Goal: Task Accomplishment & Management: Use online tool/utility

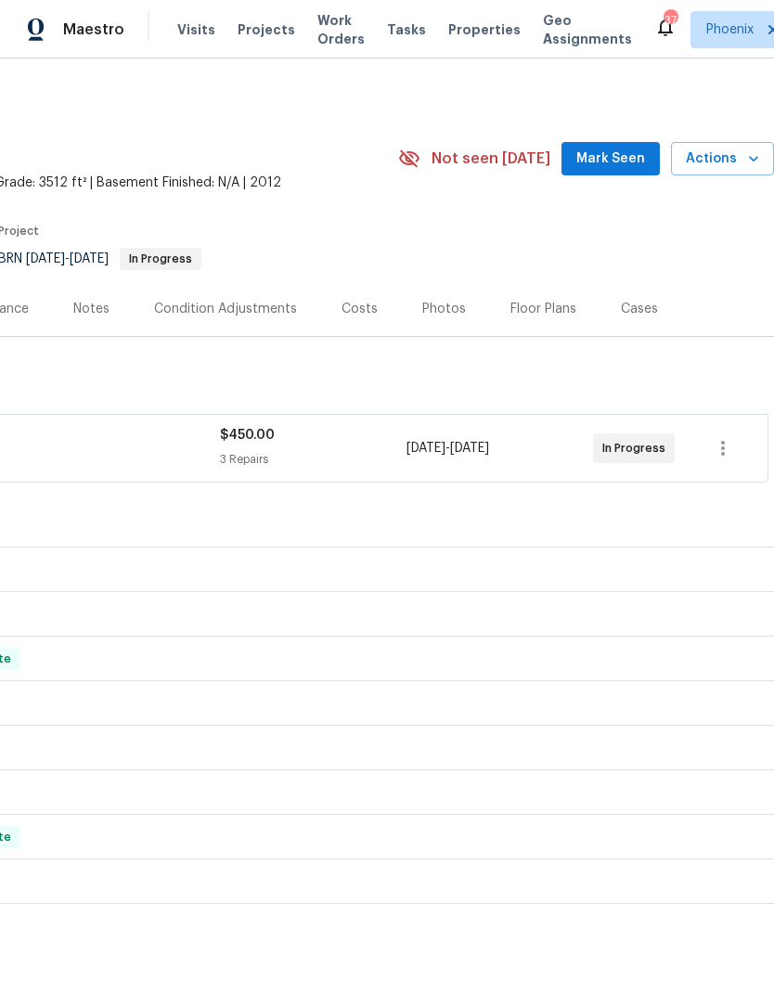
scroll to position [1, 275]
click at [634, 306] on div "Cases" at bounding box center [639, 308] width 37 height 19
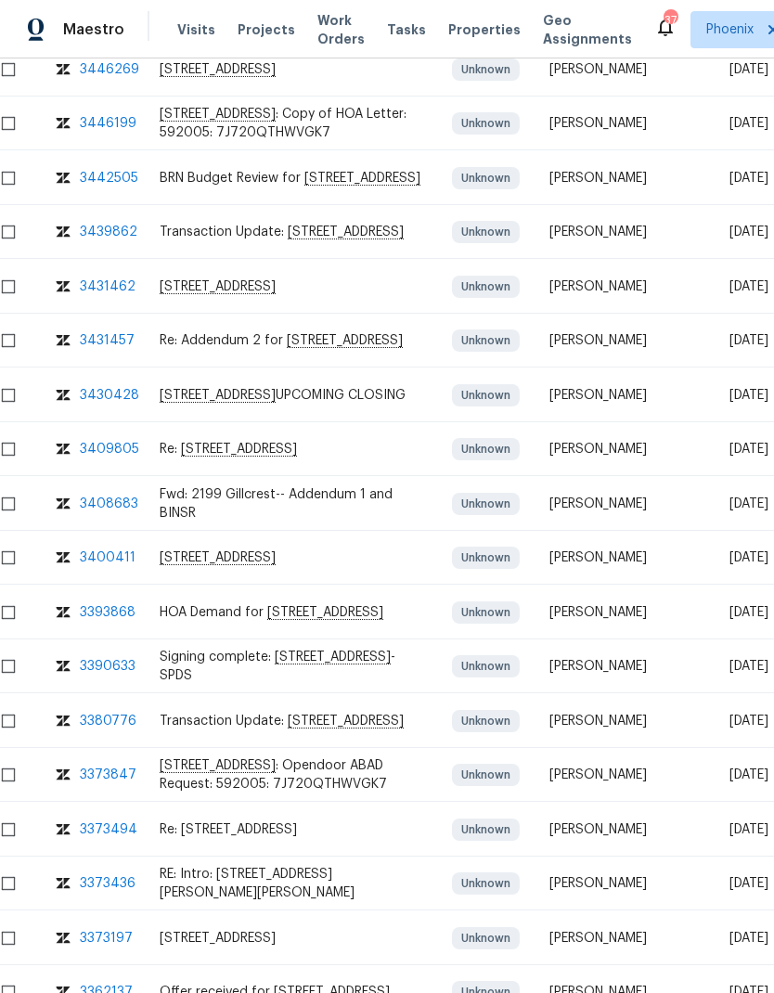
scroll to position [675, 84]
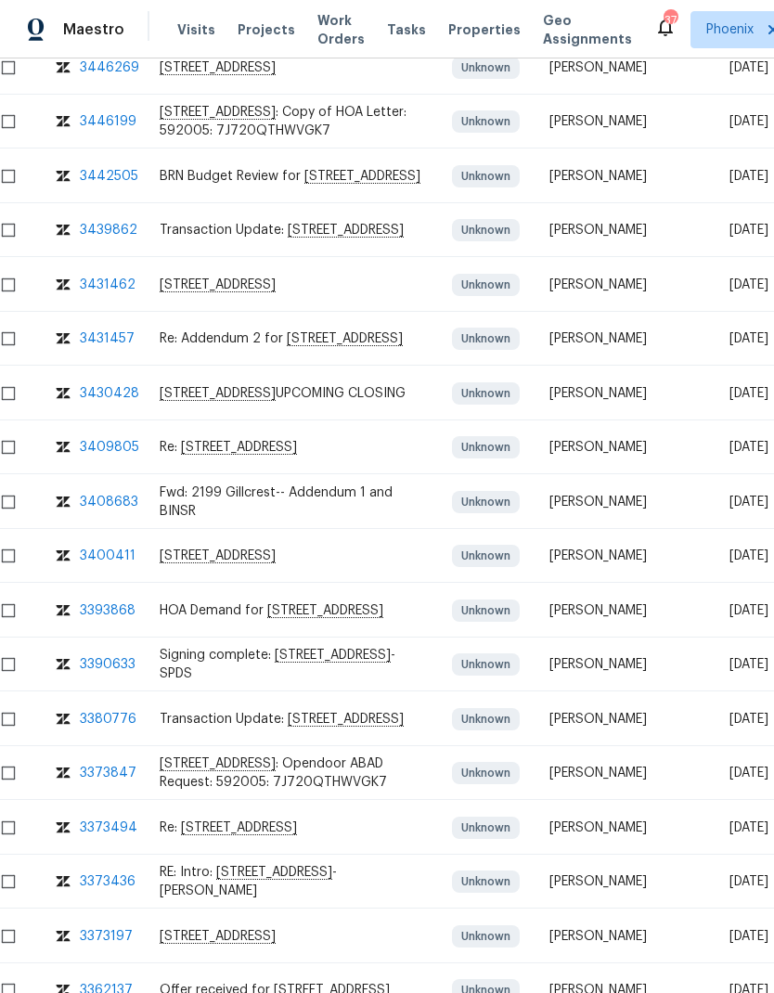
click at [177, 507] on div "Fwd: 2199 Gillcrest-- Addendum 1 and BINSR" at bounding box center [292, 502] width 264 height 37
click at [90, 505] on div "3408683" at bounding box center [109, 502] width 58 height 19
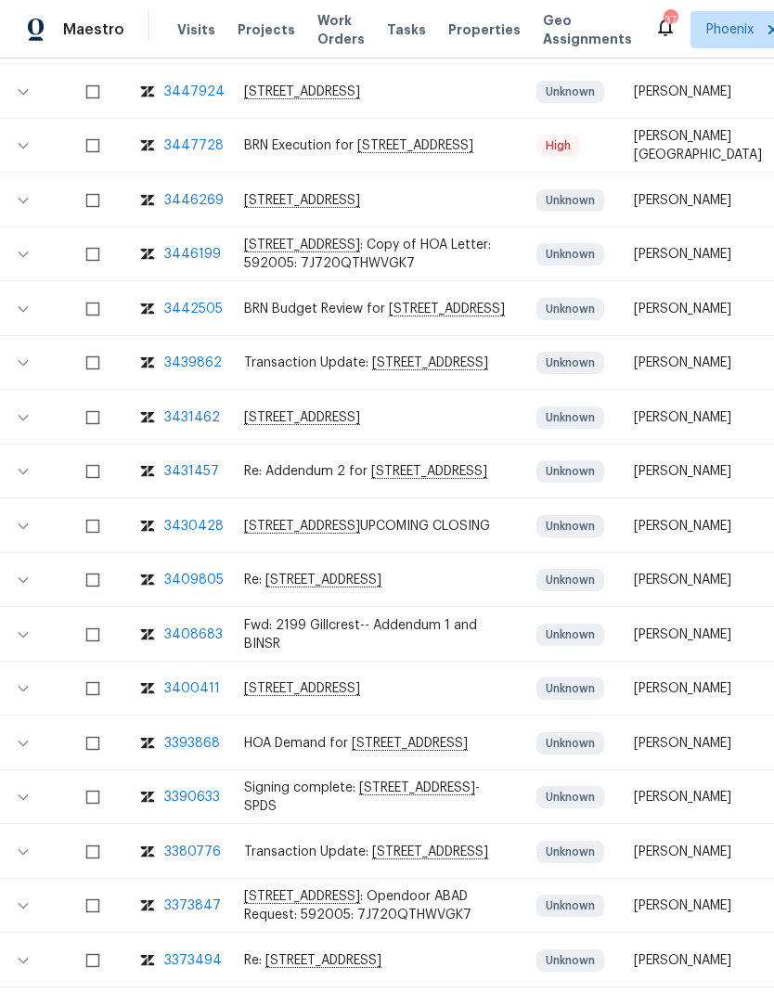
scroll to position [542, 0]
click at [207, 638] on div "3408683" at bounding box center [193, 635] width 58 height 19
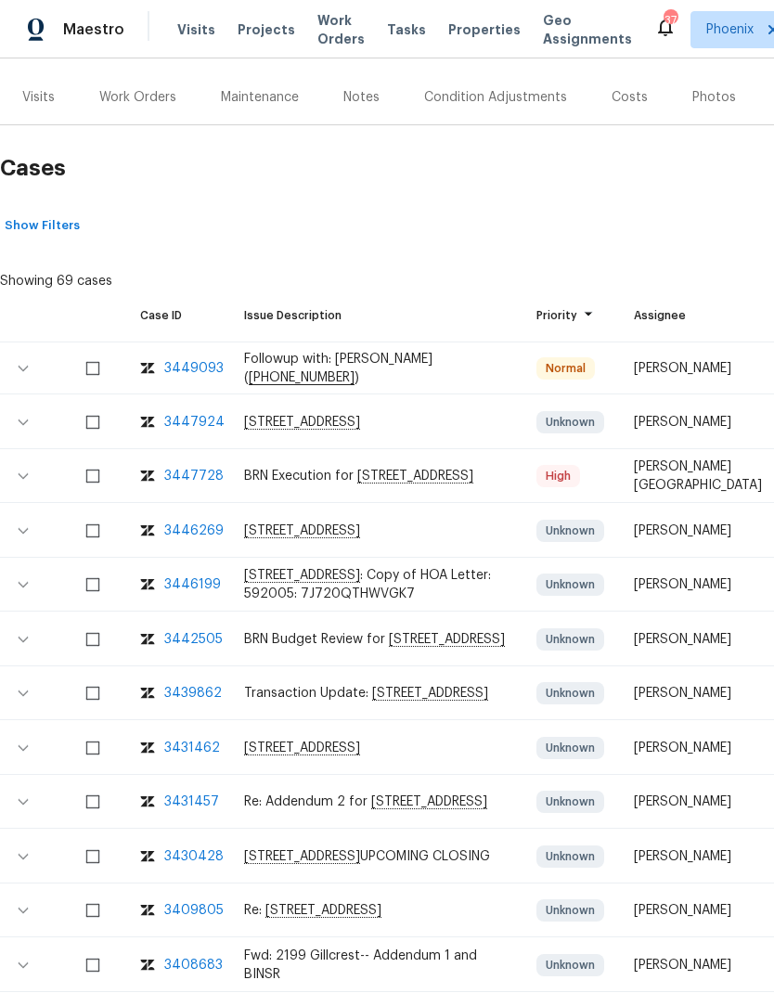
scroll to position [211, 0]
click at [199, 479] on div "3447728" at bounding box center [193, 477] width 59 height 19
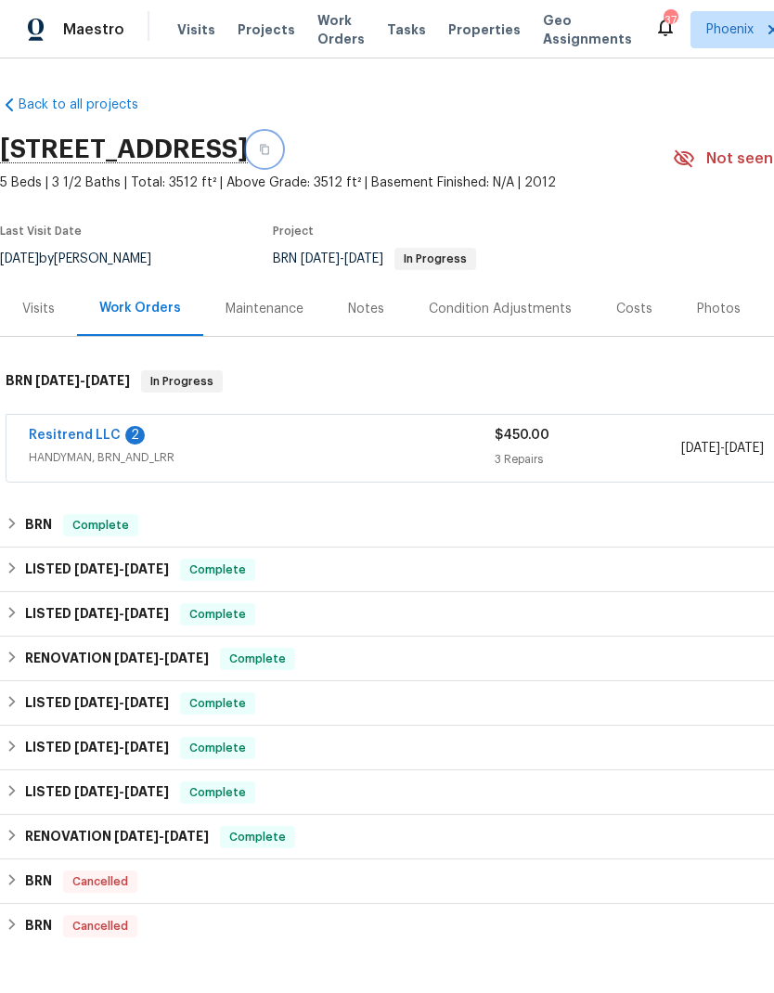
click at [281, 133] on button "button" at bounding box center [264, 149] width 33 height 33
click at [68, 429] on link "Resitrend LLC" at bounding box center [75, 435] width 92 height 13
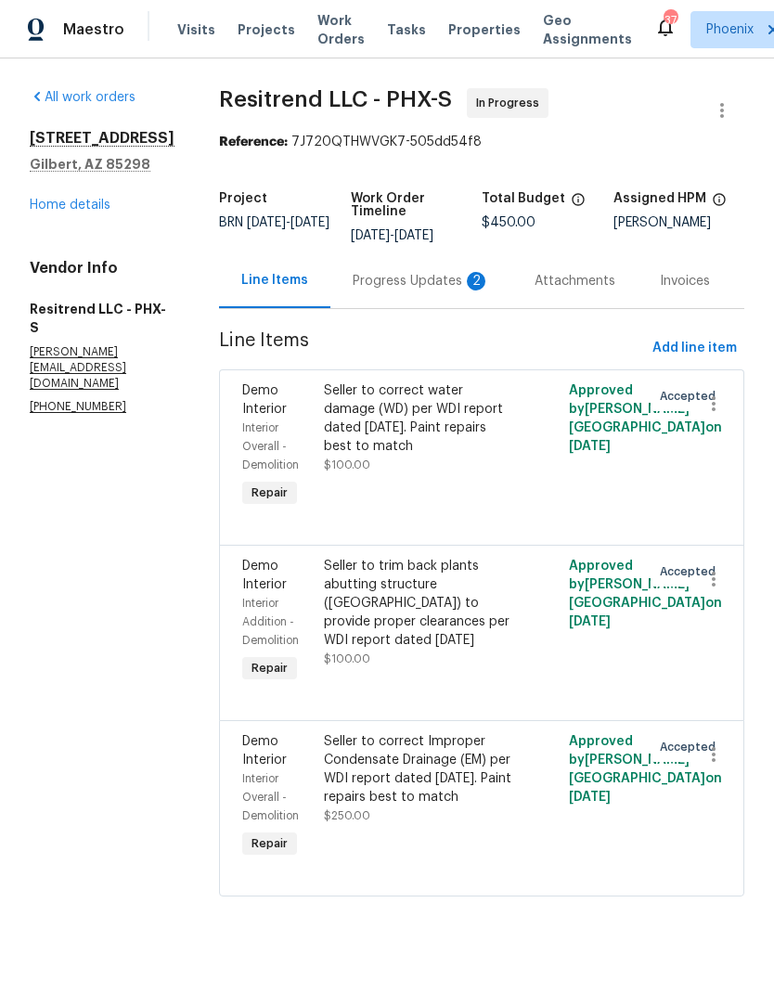
click at [564, 279] on div "Attachments" at bounding box center [575, 281] width 81 height 19
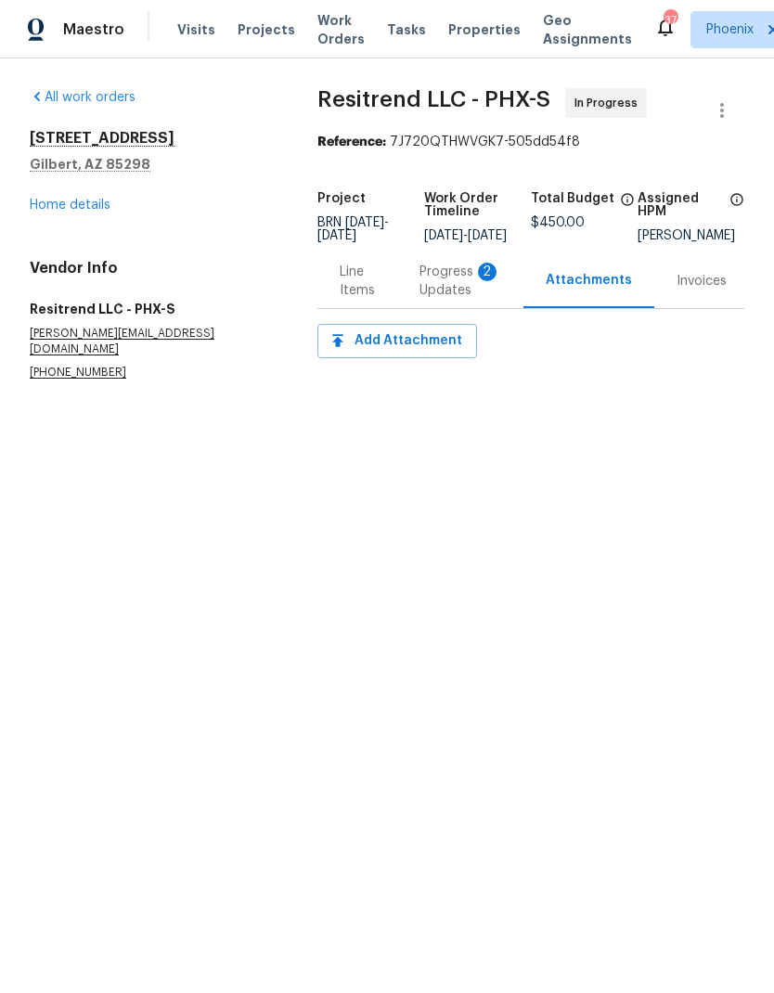
click at [603, 290] on div "Attachments" at bounding box center [589, 280] width 86 height 19
click at [603, 304] on div "Attachments" at bounding box center [589, 280] width 131 height 55
click at [54, 208] on link "Home details" at bounding box center [70, 205] width 81 height 13
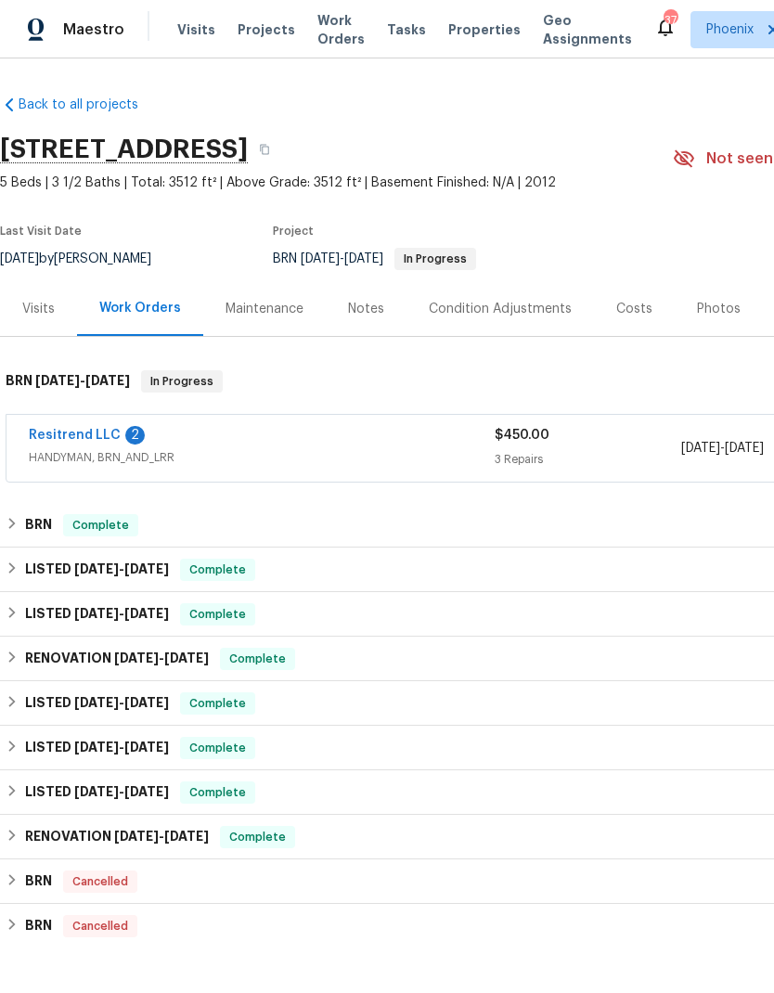
click at [369, 315] on div "Notes" at bounding box center [366, 309] width 36 height 19
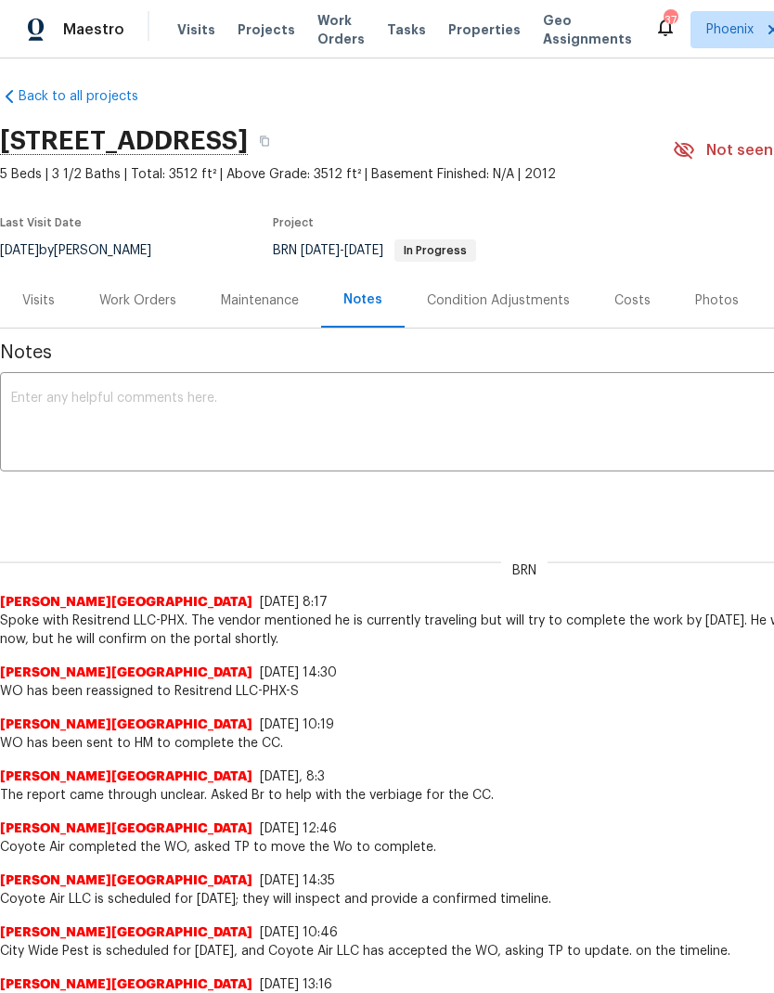
scroll to position [8, 0]
click at [166, 302] on div "Work Orders" at bounding box center [137, 301] width 77 height 19
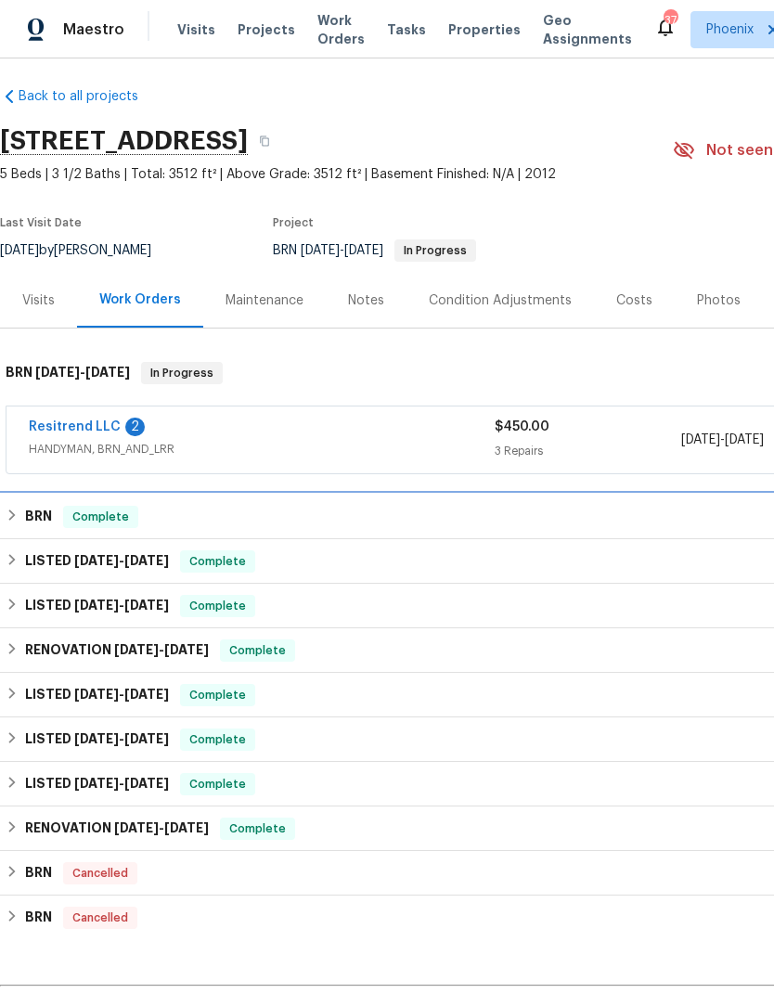
click at [50, 518] on h6 "BRN" at bounding box center [38, 517] width 27 height 22
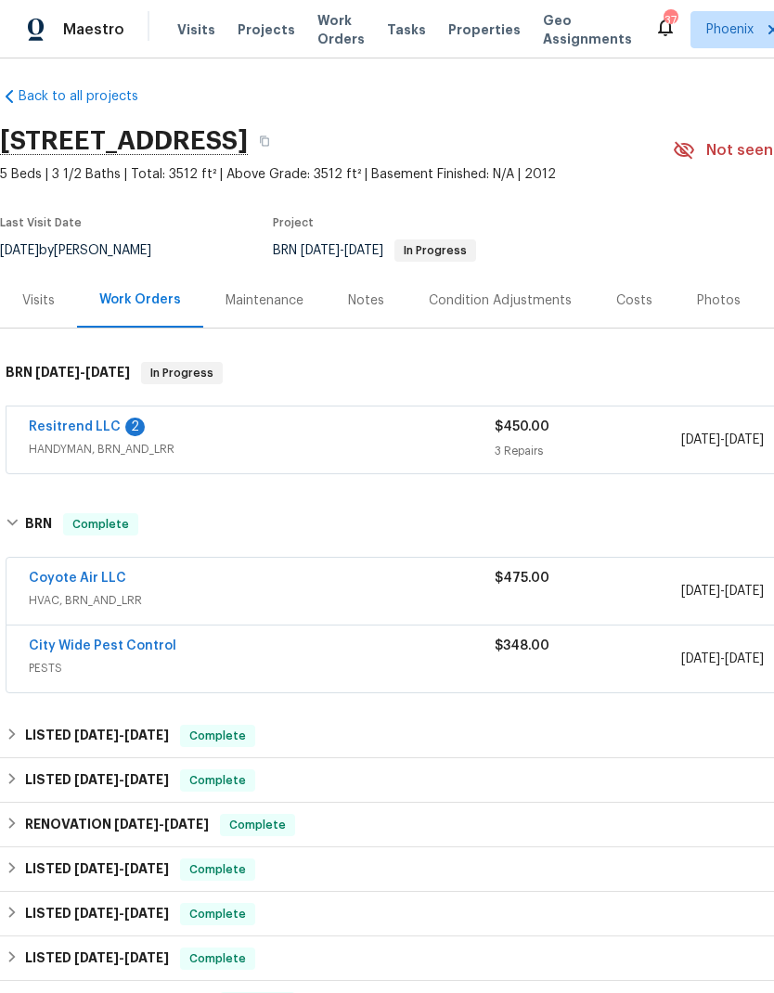
click at [84, 581] on link "Coyote Air LLC" at bounding box center [77, 578] width 97 height 13
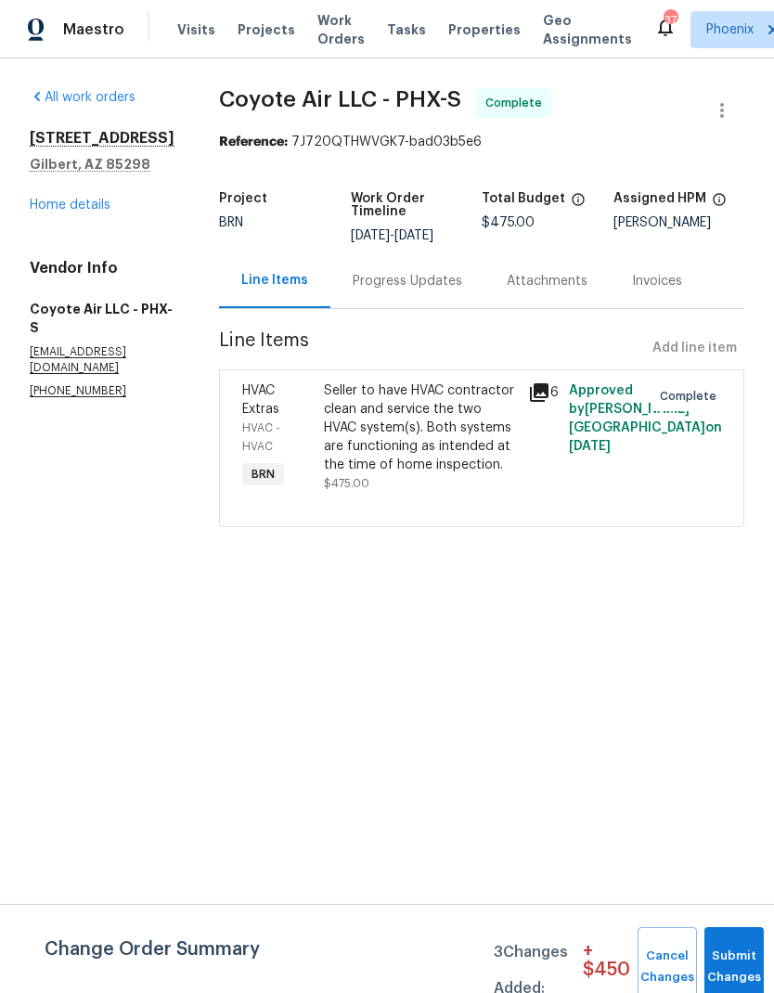
click at [97, 212] on link "Home details" at bounding box center [70, 205] width 81 height 13
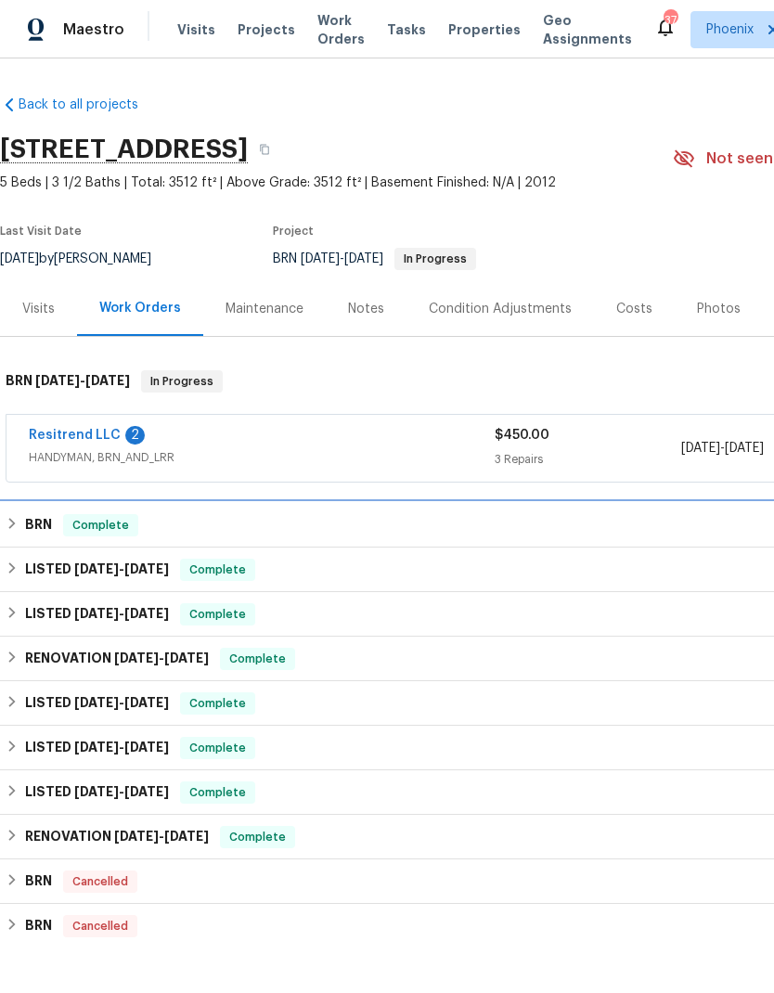
click at [45, 518] on h6 "BRN" at bounding box center [38, 525] width 27 height 22
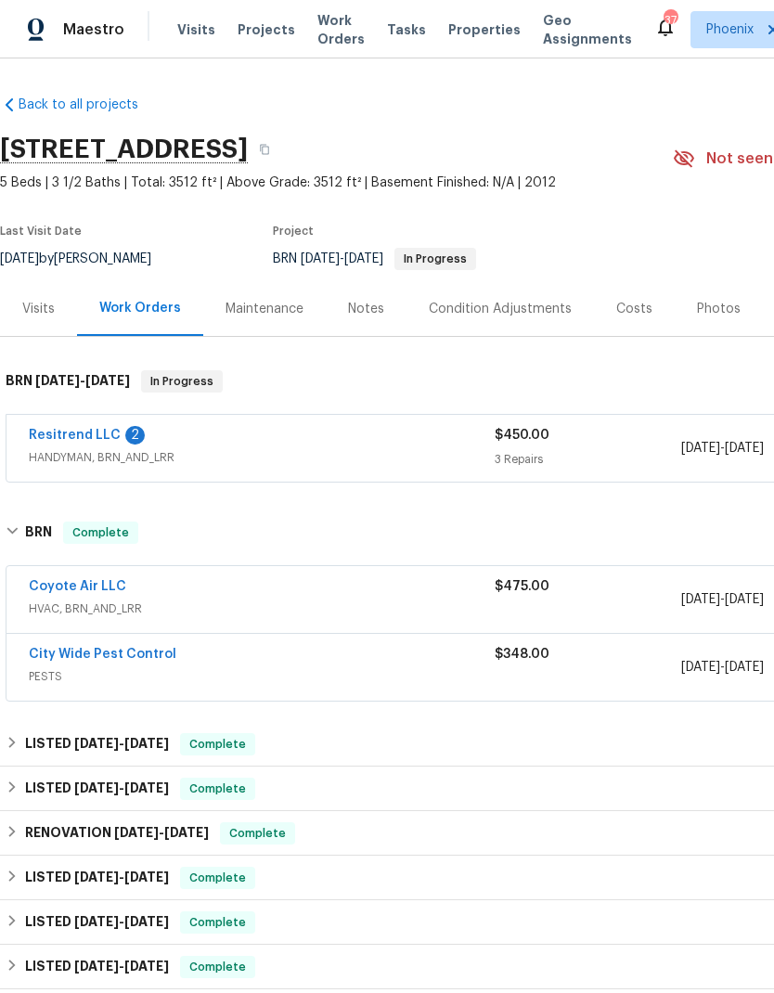
click at [104, 583] on link "Coyote Air LLC" at bounding box center [77, 586] width 97 height 13
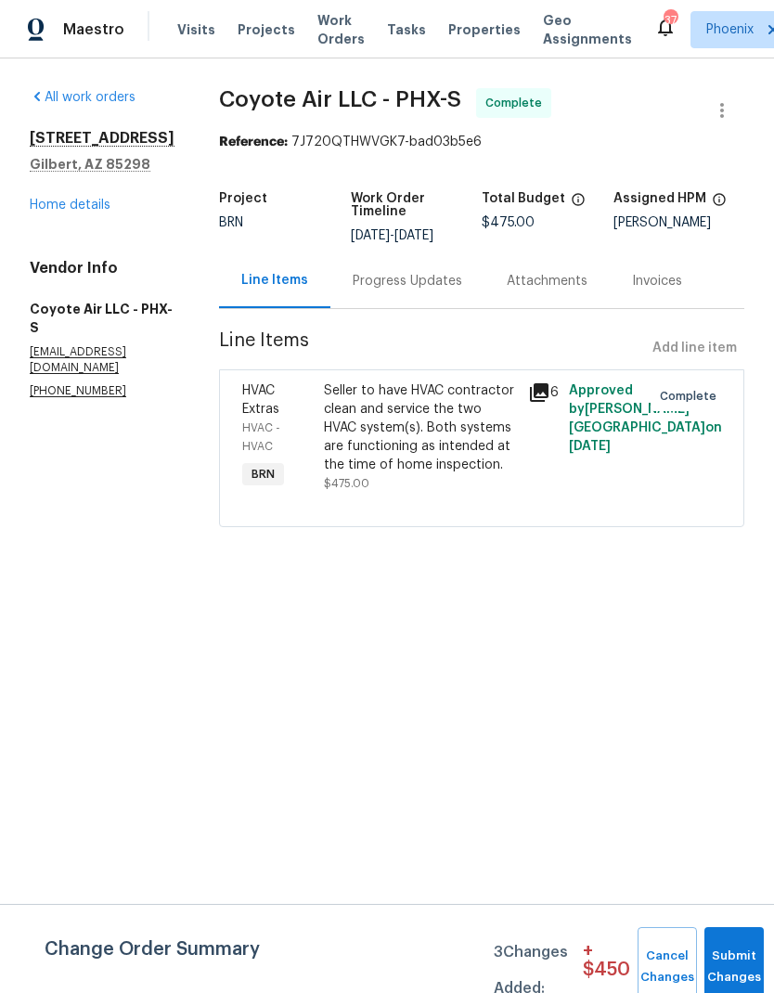
click at [103, 212] on link "Home details" at bounding box center [70, 205] width 81 height 13
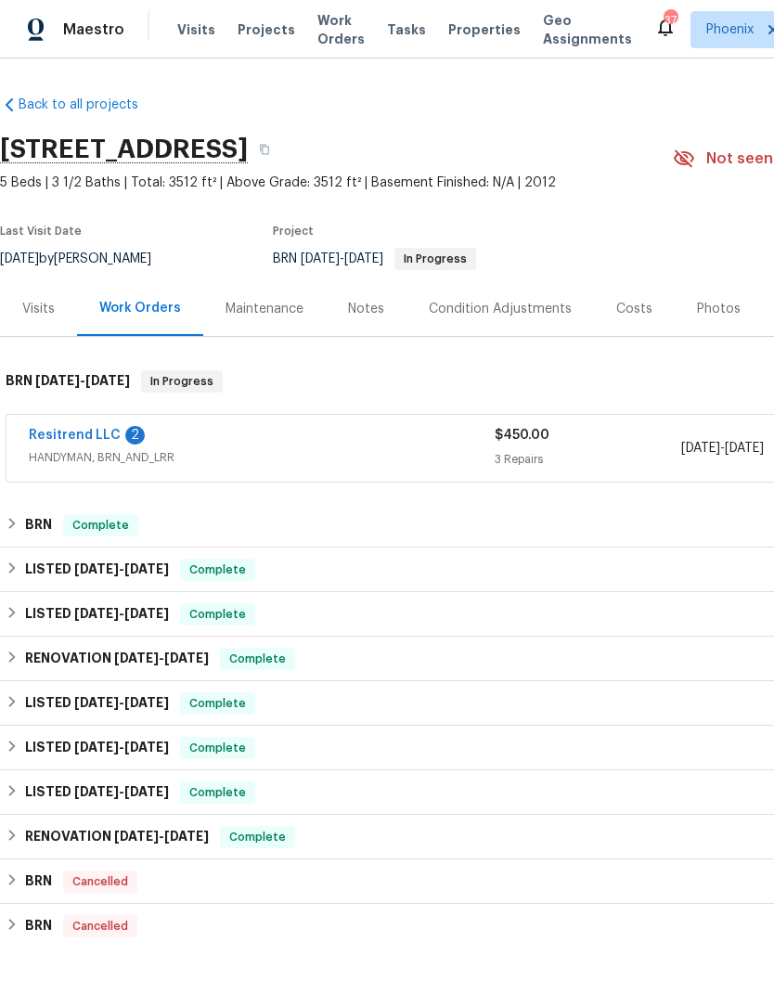
click at [82, 434] on link "Resitrend LLC" at bounding box center [75, 435] width 92 height 13
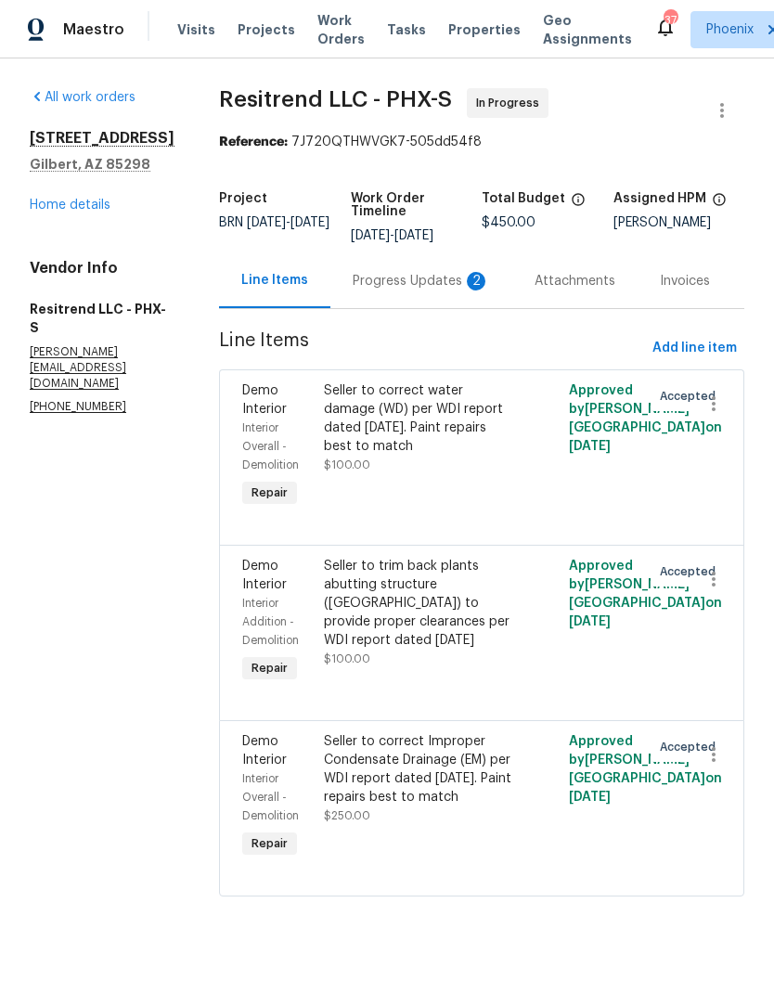
click at [387, 284] on div "Progress Updates 2" at bounding box center [421, 281] width 137 height 19
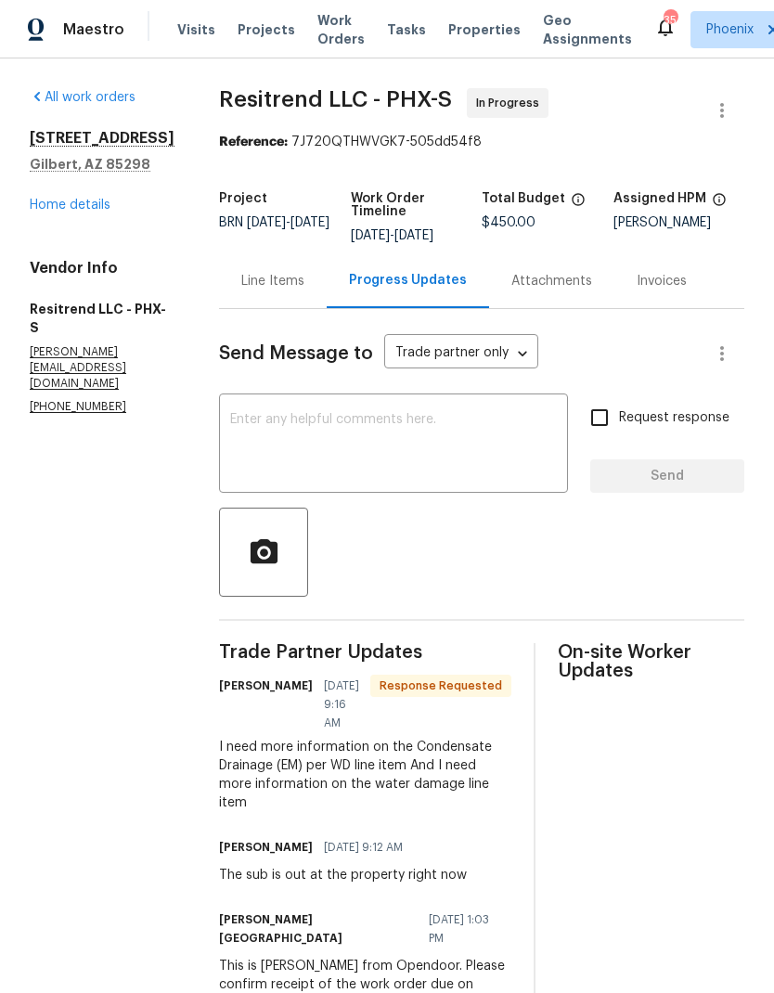
click at [520, 282] on div "Attachments" at bounding box center [552, 281] width 81 height 19
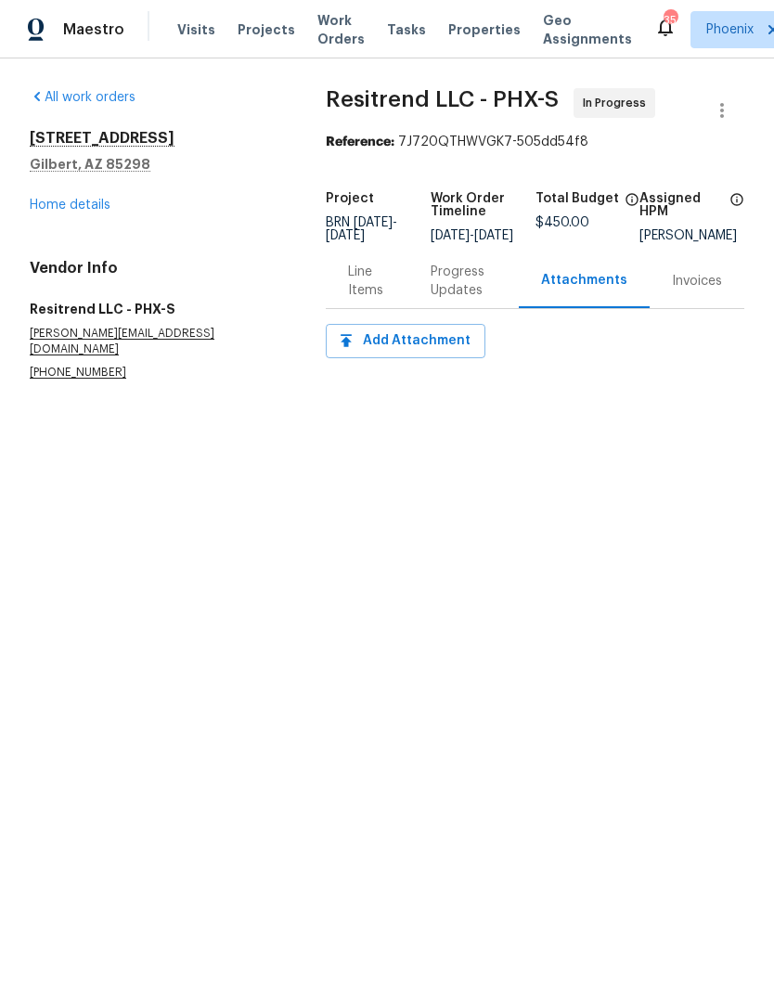
click at [464, 299] on div "Progress Updates" at bounding box center [464, 281] width 66 height 37
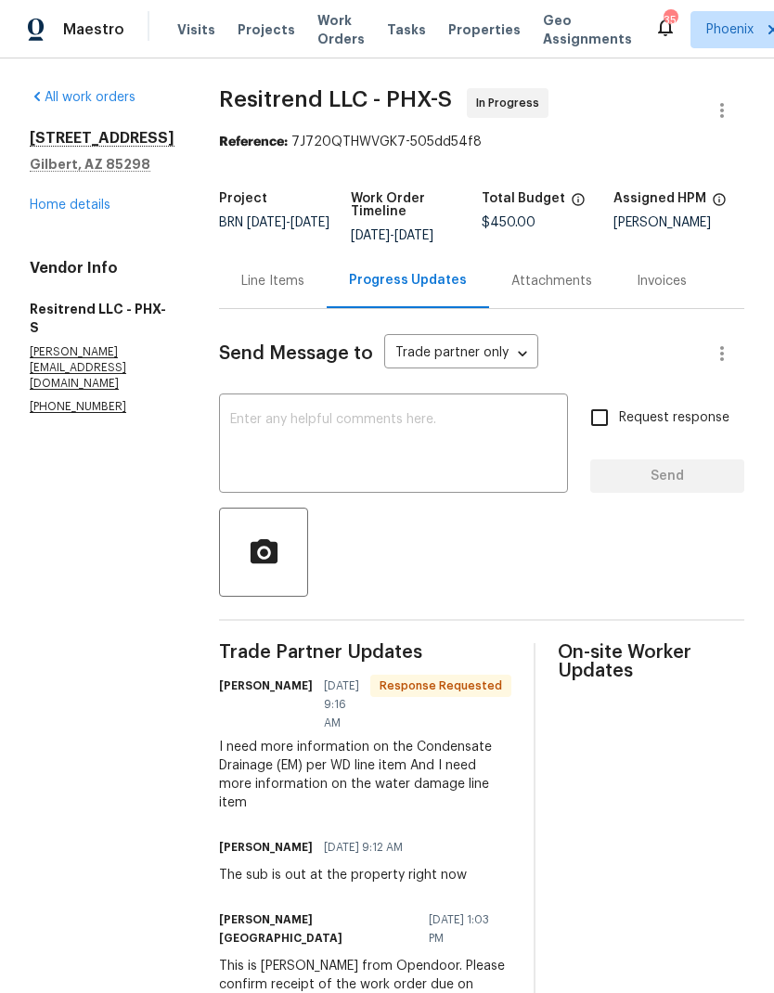
click at [279, 294] on div "Line Items" at bounding box center [273, 280] width 108 height 55
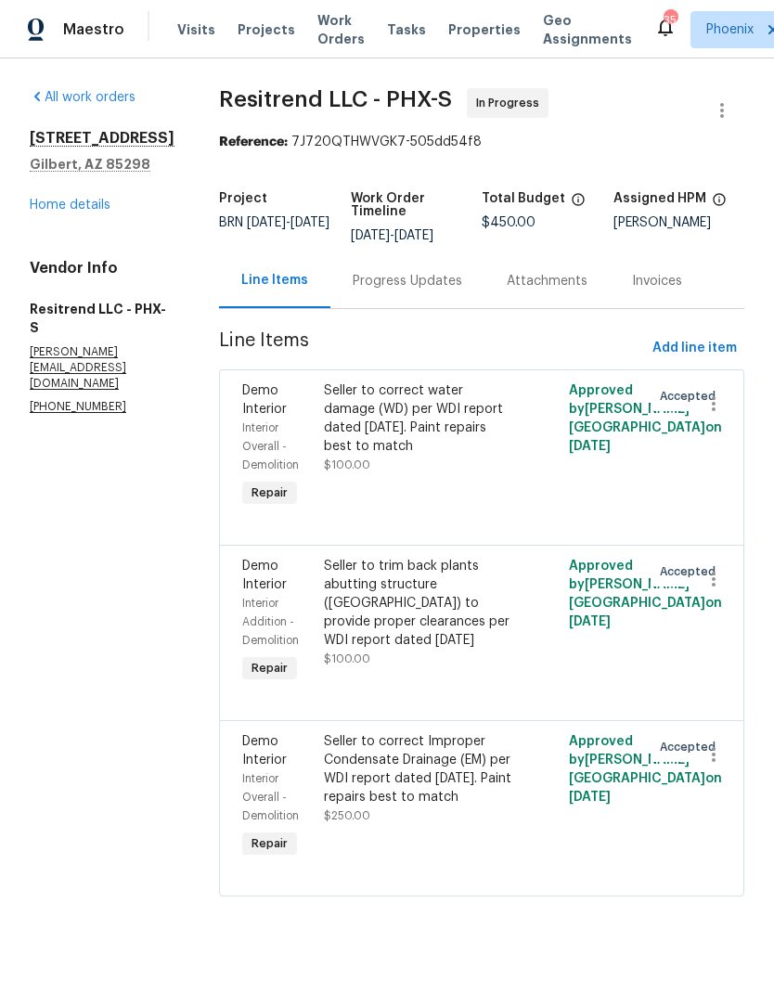
click at [122, 102] on link "All work orders" at bounding box center [83, 97] width 106 height 13
click at [89, 212] on link "Home details" at bounding box center [70, 205] width 81 height 13
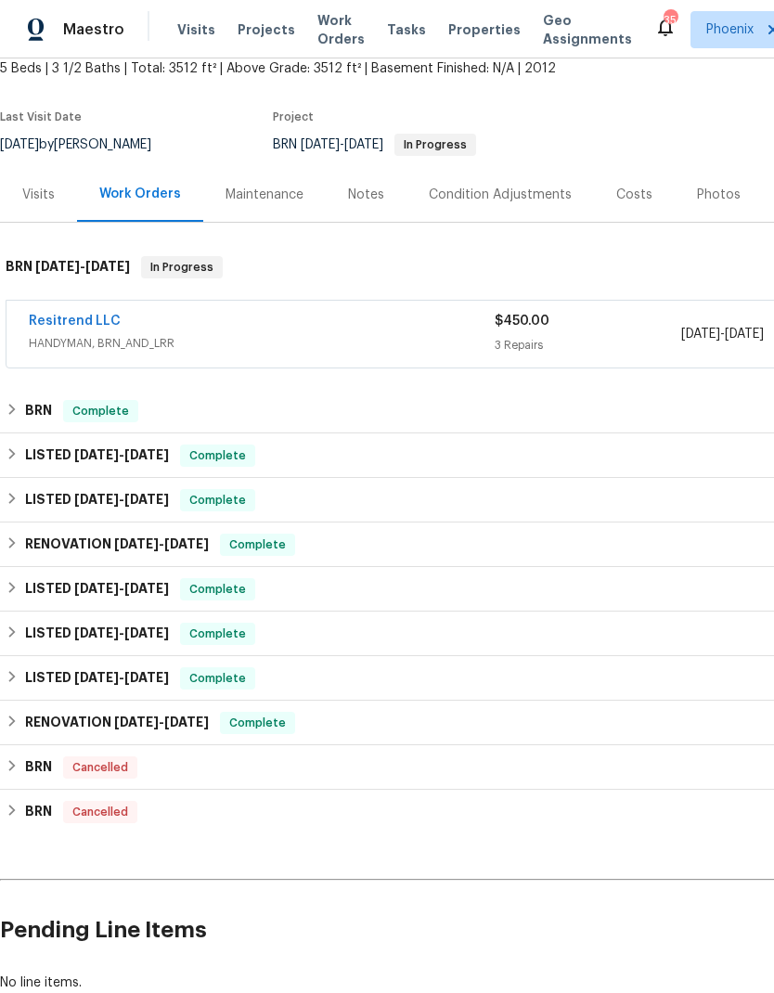
scroll to position [111, 0]
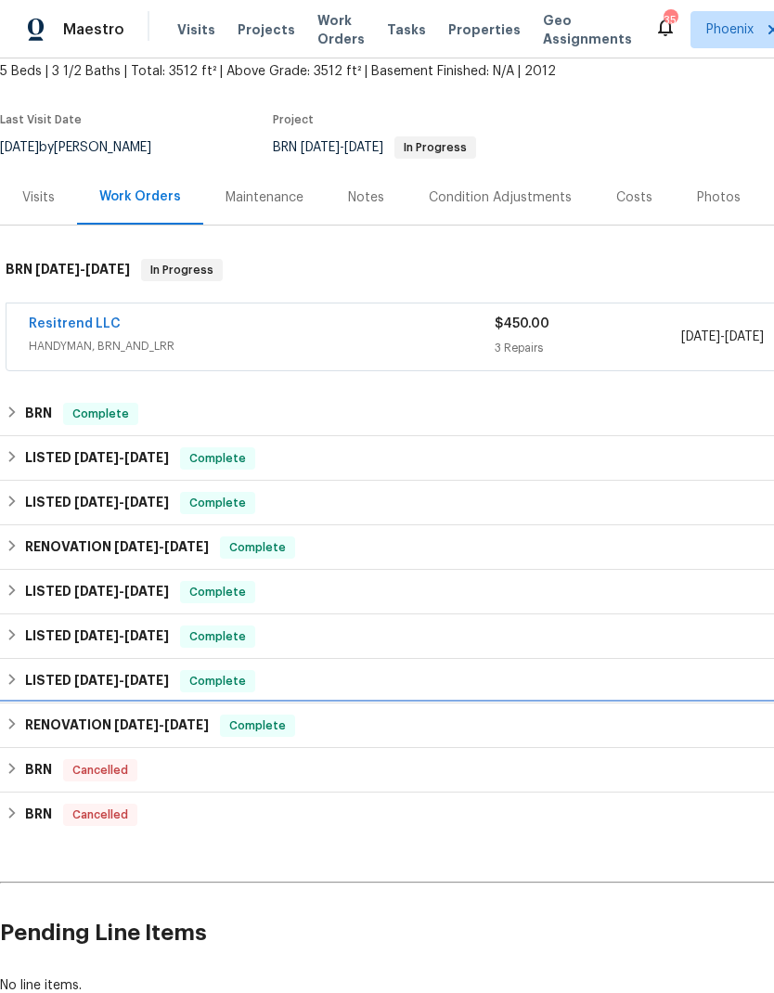
click at [190, 728] on span "[DATE]" at bounding box center [186, 725] width 45 height 13
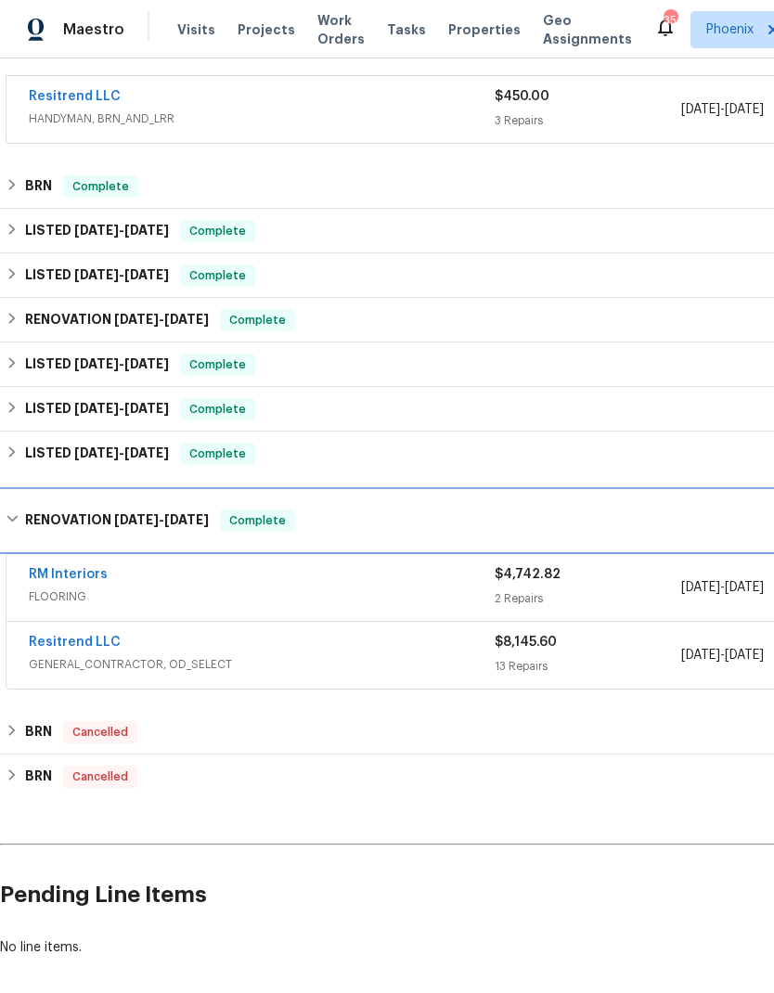
scroll to position [340, 0]
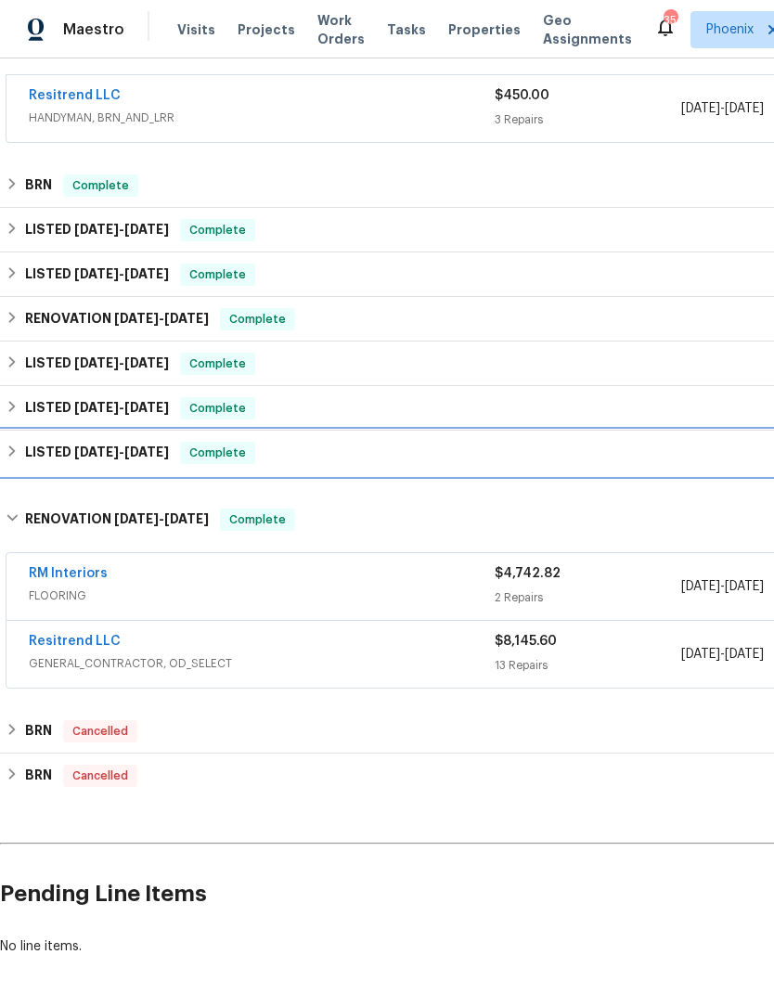
click at [159, 456] on span "[DATE]" at bounding box center [146, 452] width 45 height 13
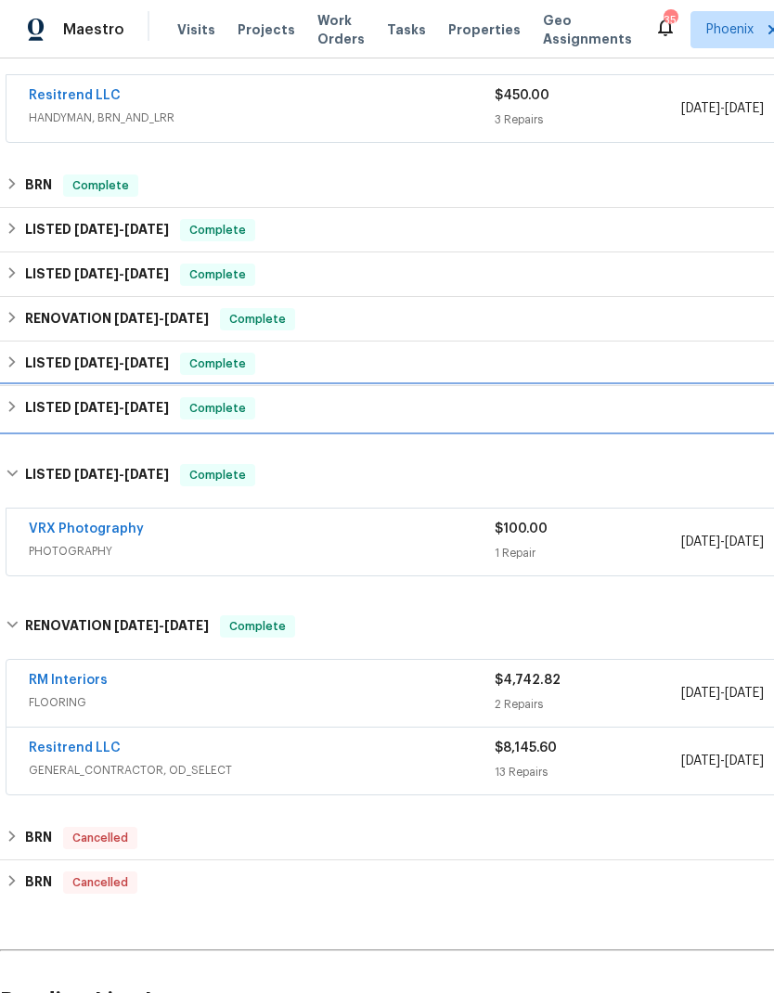
click at [164, 401] on span "[DATE]" at bounding box center [146, 407] width 45 height 13
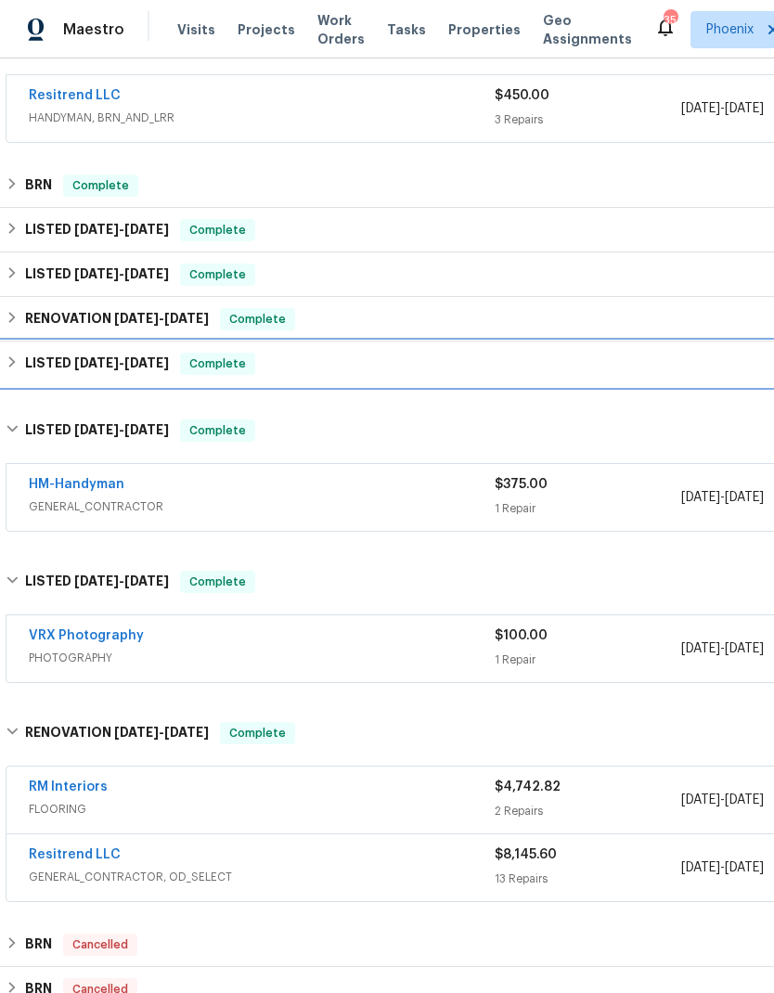
click at [150, 362] on span "[DATE]" at bounding box center [146, 363] width 45 height 13
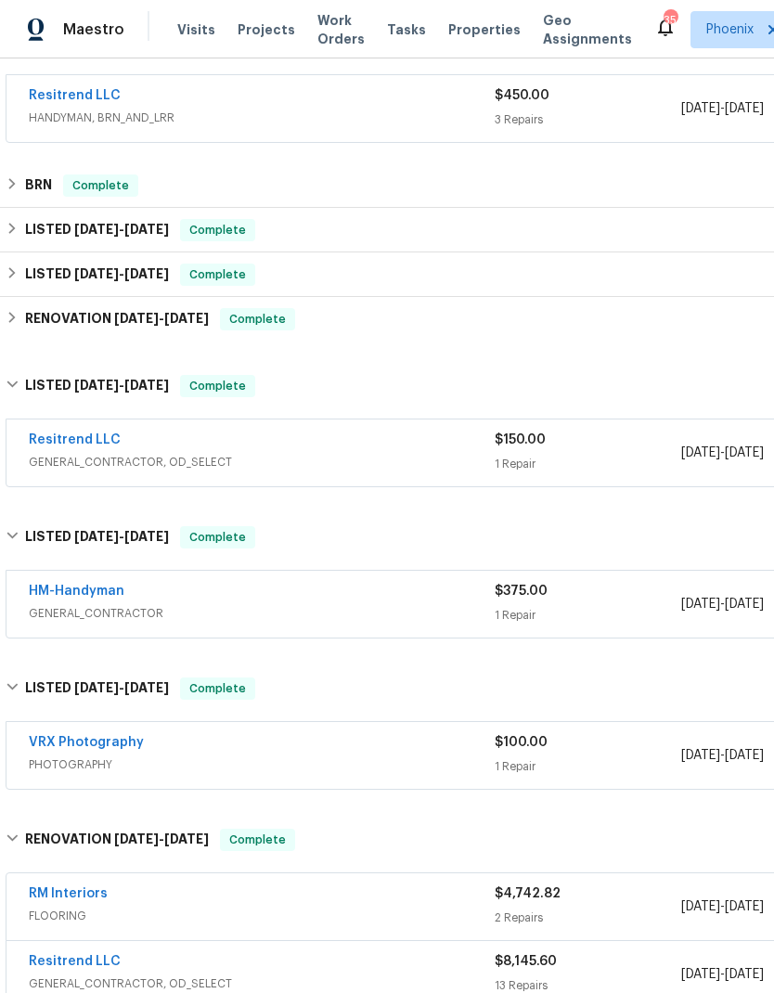
click at [178, 318] on span "[DATE]" at bounding box center [186, 318] width 45 height 13
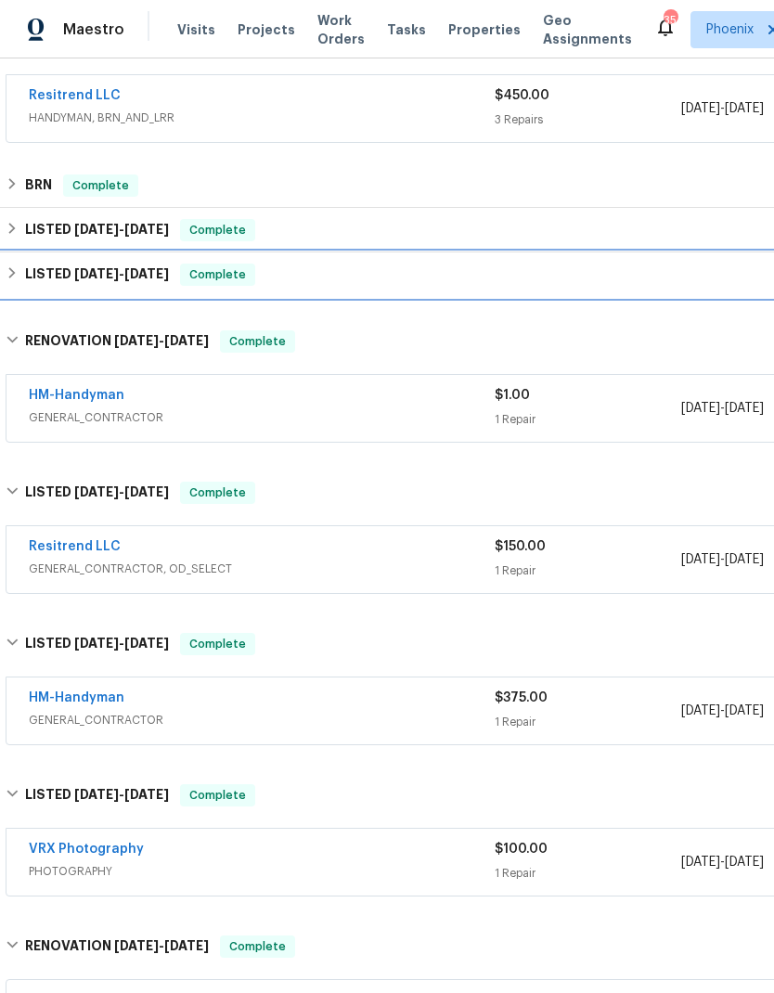
click at [146, 270] on span "[DATE]" at bounding box center [146, 273] width 45 height 13
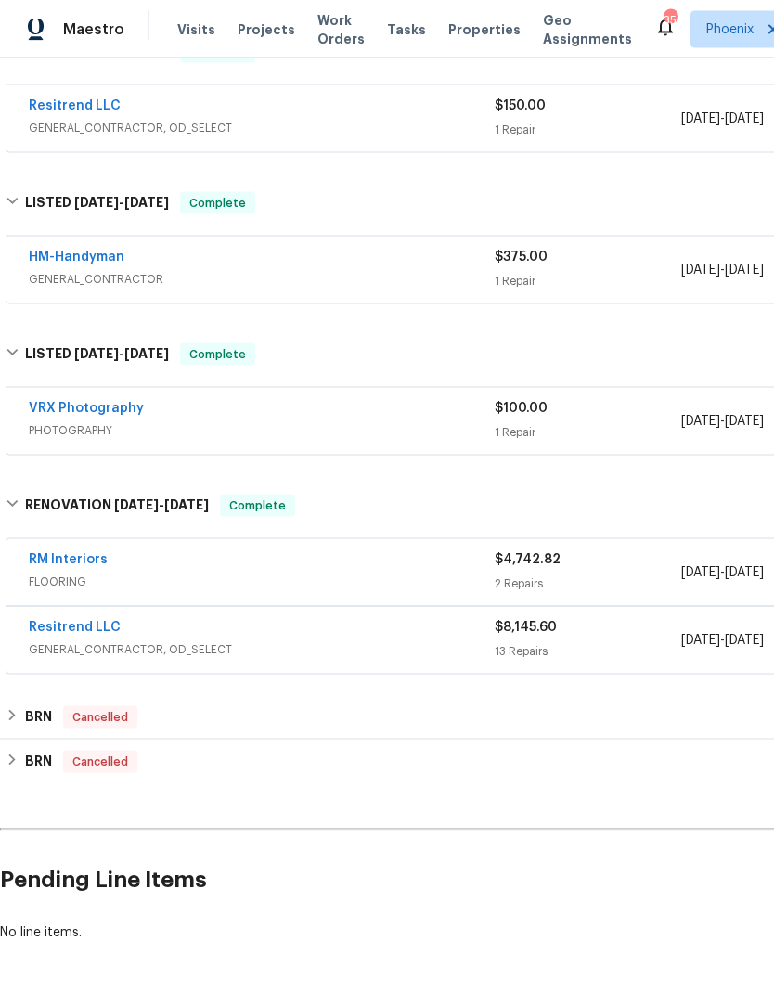
scroll to position [16, 0]
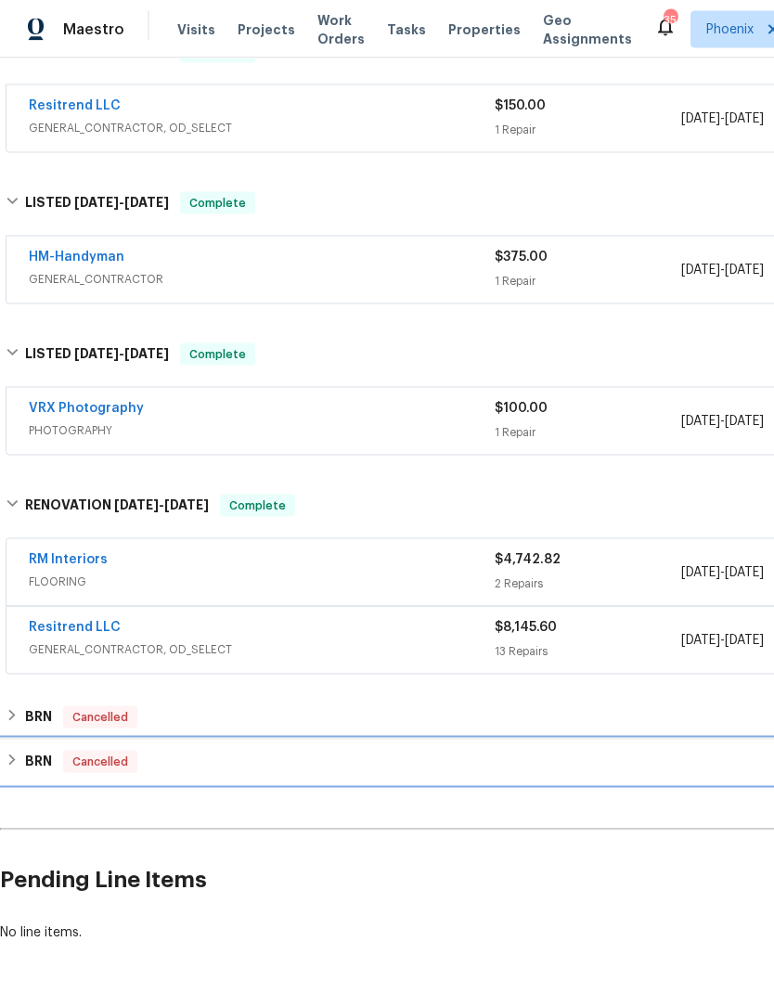
click at [597, 766] on div "BRN Cancelled" at bounding box center [524, 762] width 1049 height 45
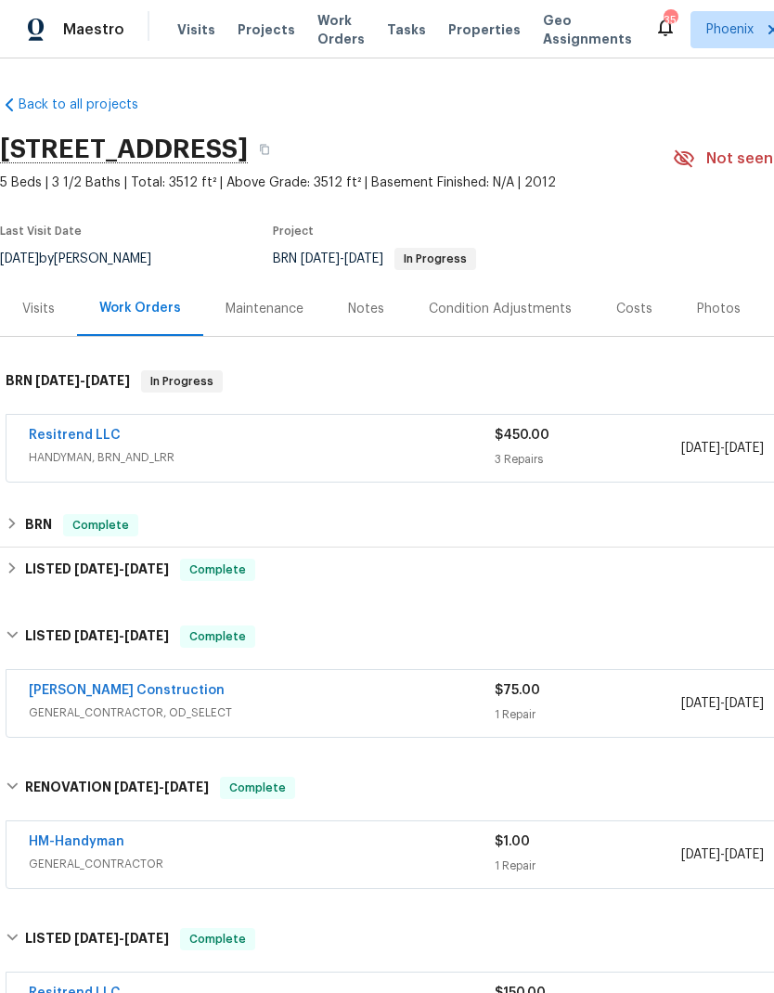
scroll to position [0, 0]
click at [153, 304] on div "Work Orders" at bounding box center [140, 308] width 82 height 19
click at [162, 306] on div "Work Orders" at bounding box center [140, 308] width 82 height 19
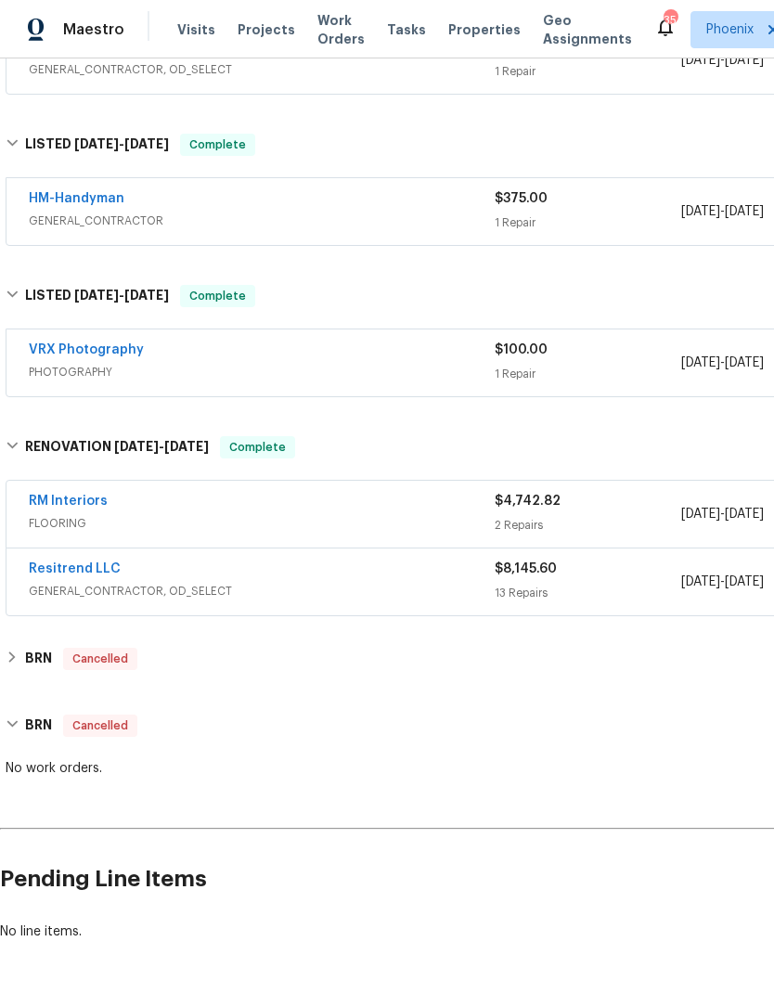
scroll to position [945, 0]
click at [104, 570] on link "Resitrend LLC" at bounding box center [75, 570] width 92 height 13
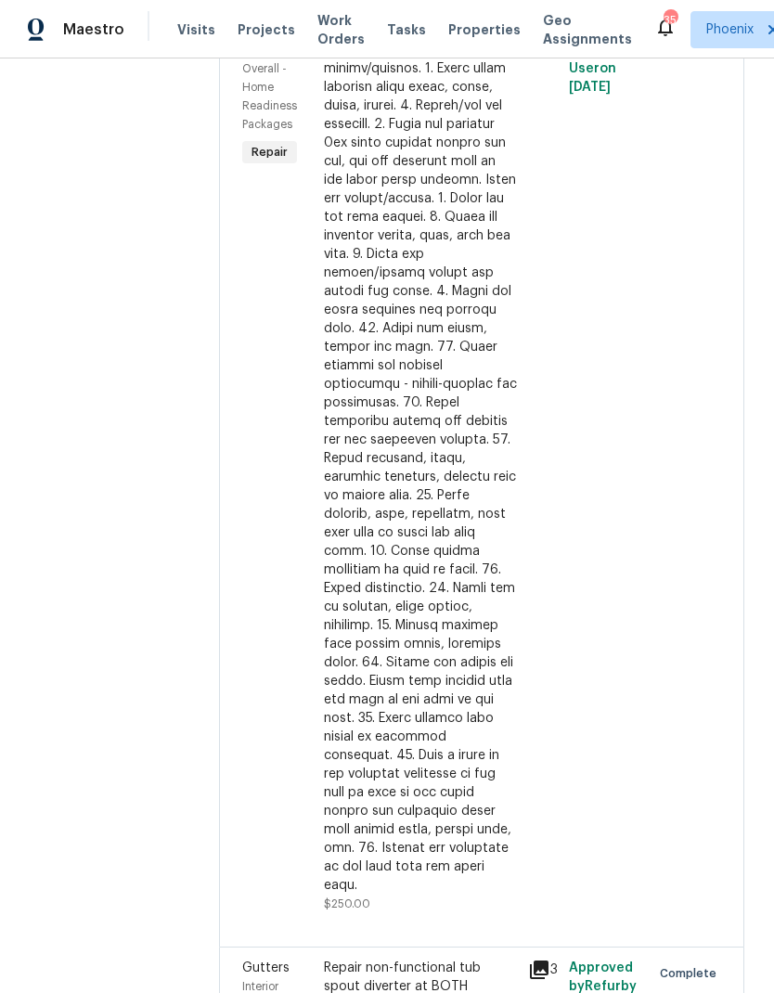
scroll to position [3495, 0]
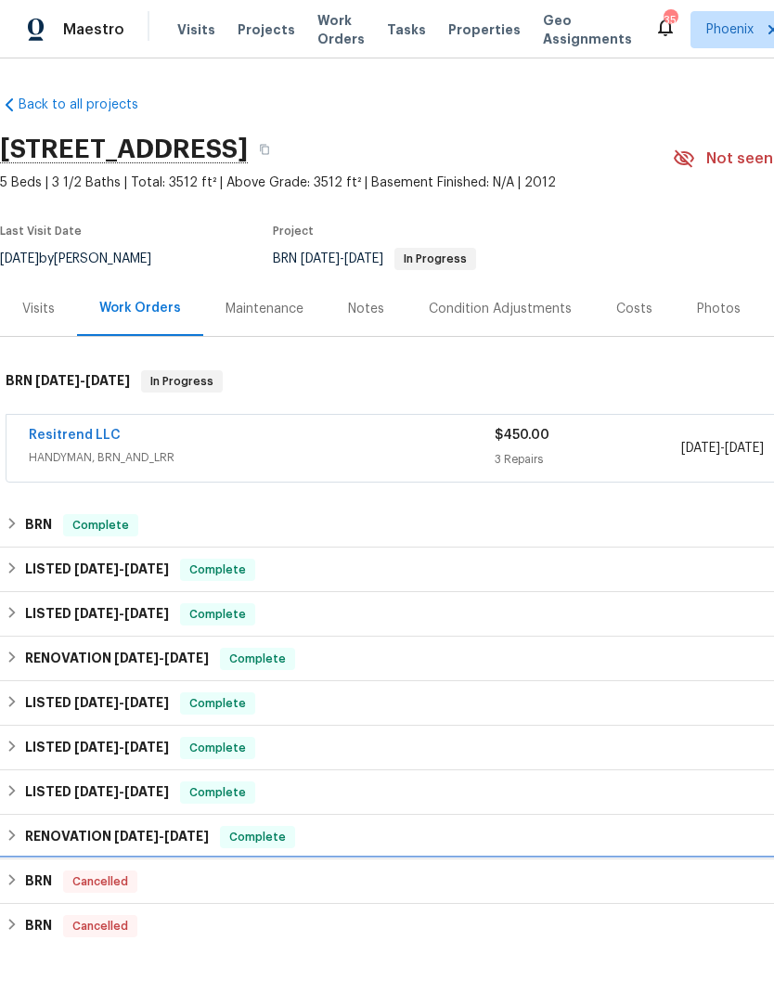
click at [259, 875] on div "BRN Cancelled" at bounding box center [525, 882] width 1038 height 22
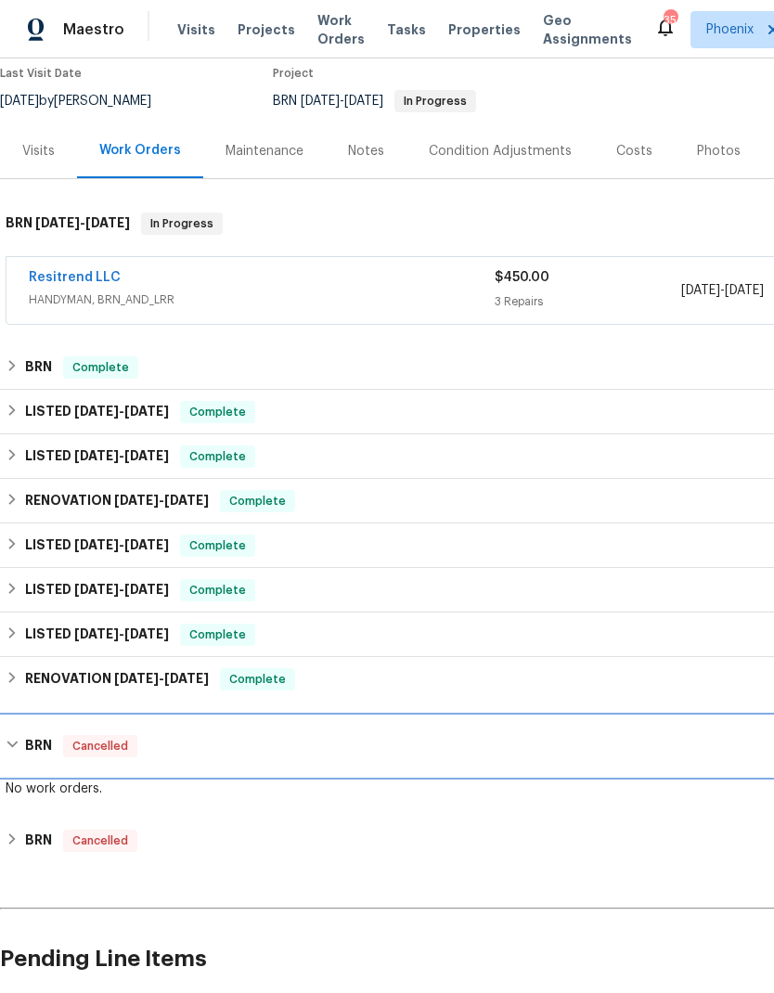
scroll to position [162, 0]
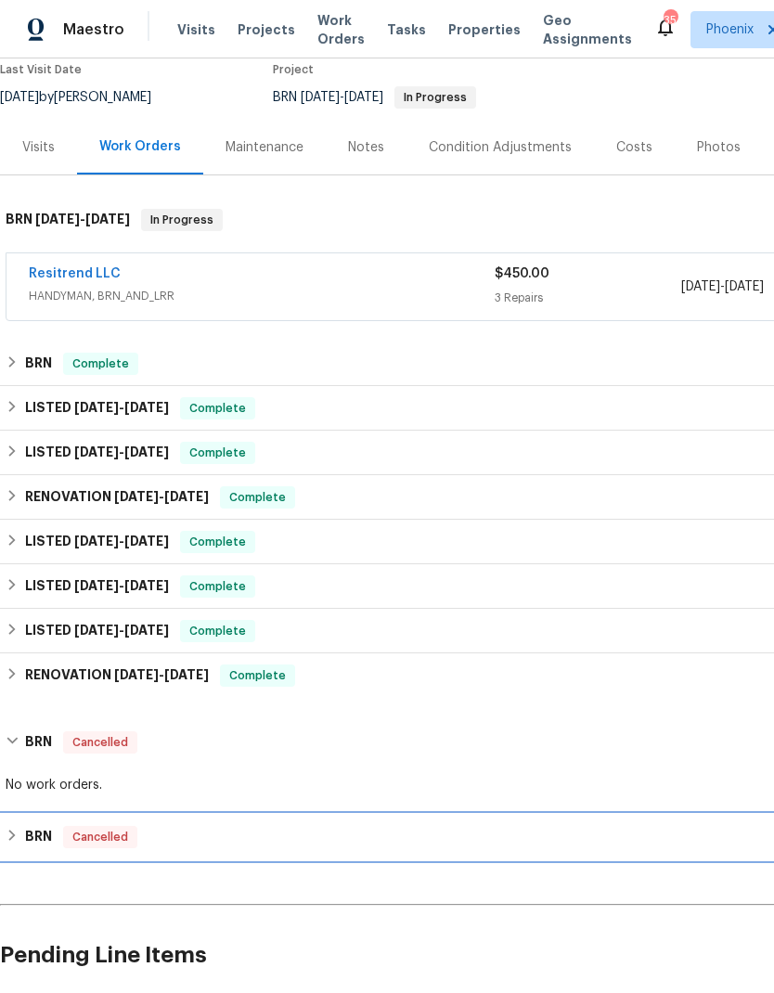
click at [326, 849] on div "BRN Cancelled" at bounding box center [524, 837] width 1049 height 45
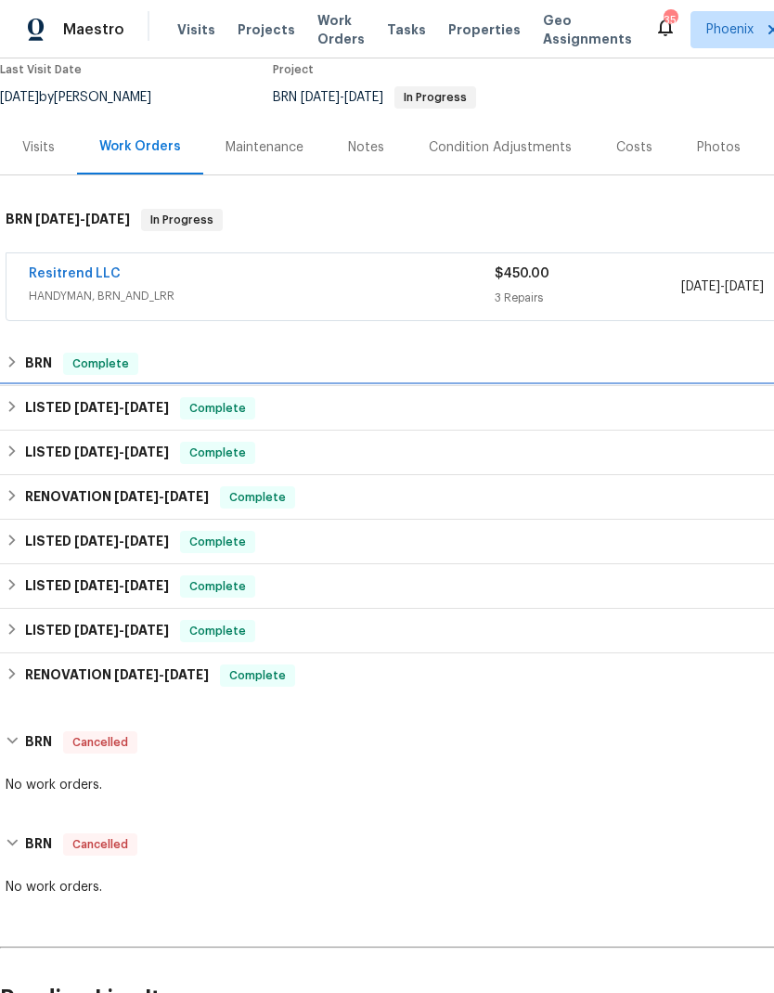
click at [150, 402] on span "[DATE]" at bounding box center [146, 407] width 45 height 13
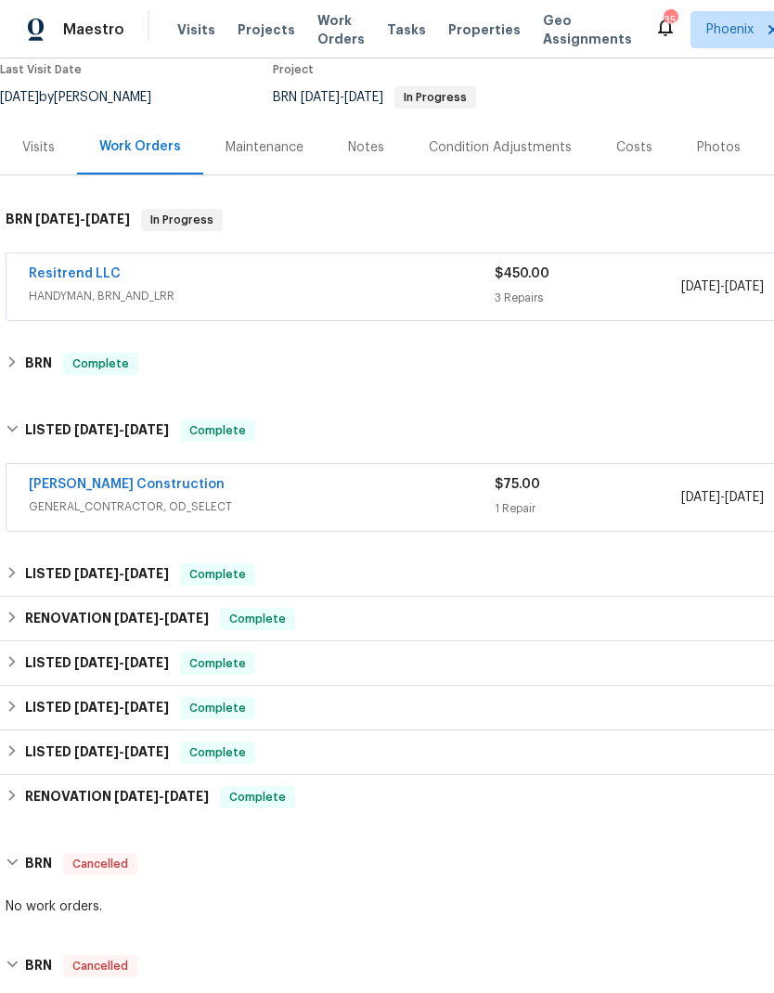
click at [138, 483] on link "[PERSON_NAME] Construction" at bounding box center [127, 484] width 196 height 13
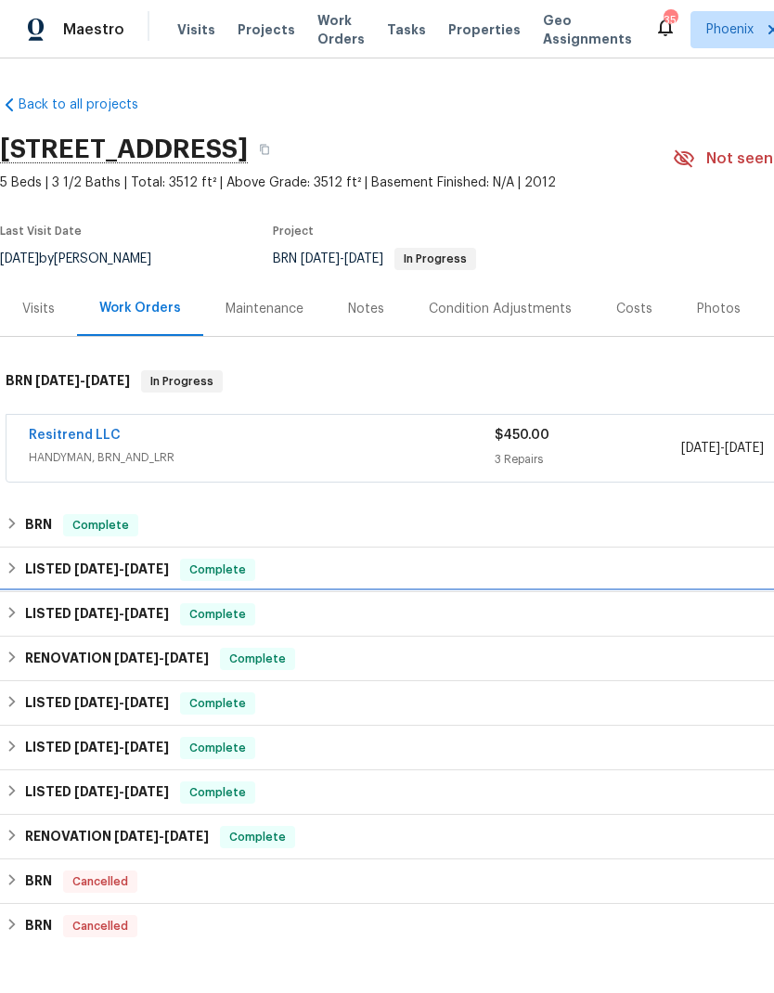
click at [182, 616] on div "LISTED [DATE] - [DATE] Complete" at bounding box center [525, 614] width 1038 height 22
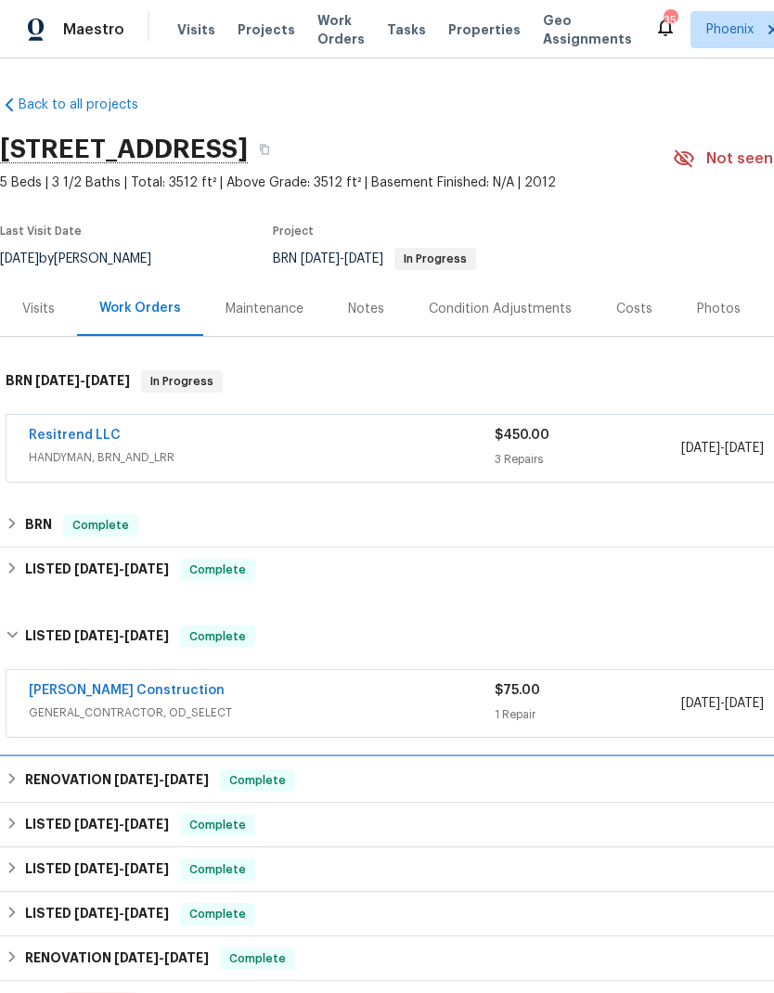
click at [168, 777] on span "5/14/25 - 5/16/25" at bounding box center [161, 779] width 95 height 13
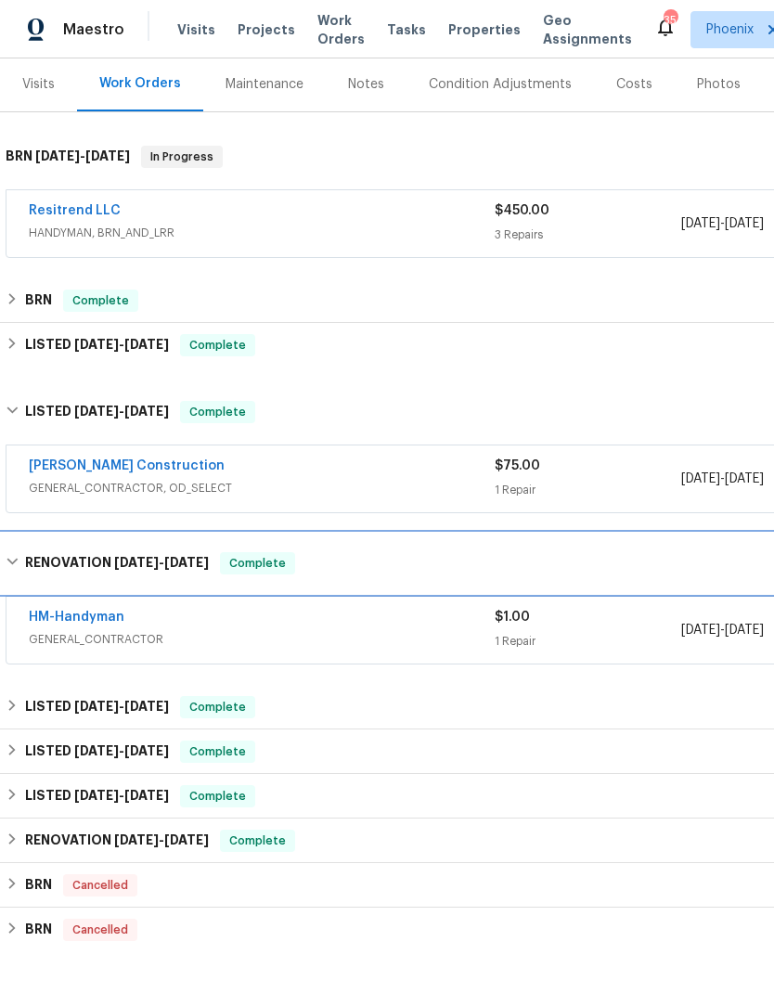
scroll to position [226, 0]
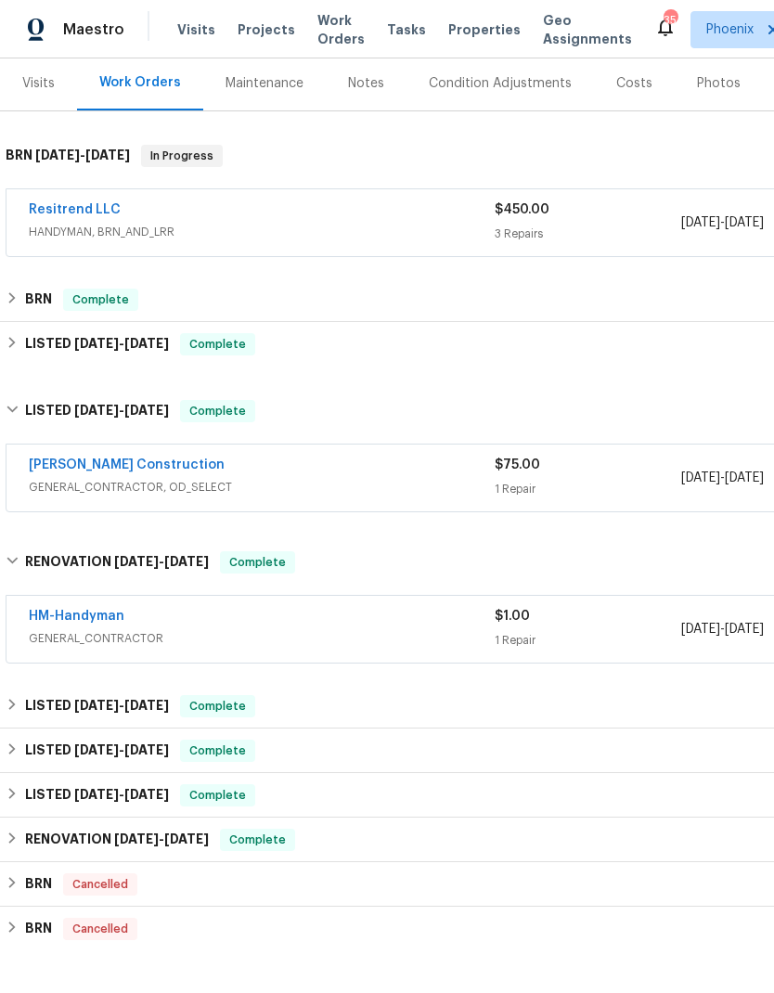
click at [97, 616] on link "HM-Handyman" at bounding box center [77, 616] width 96 height 13
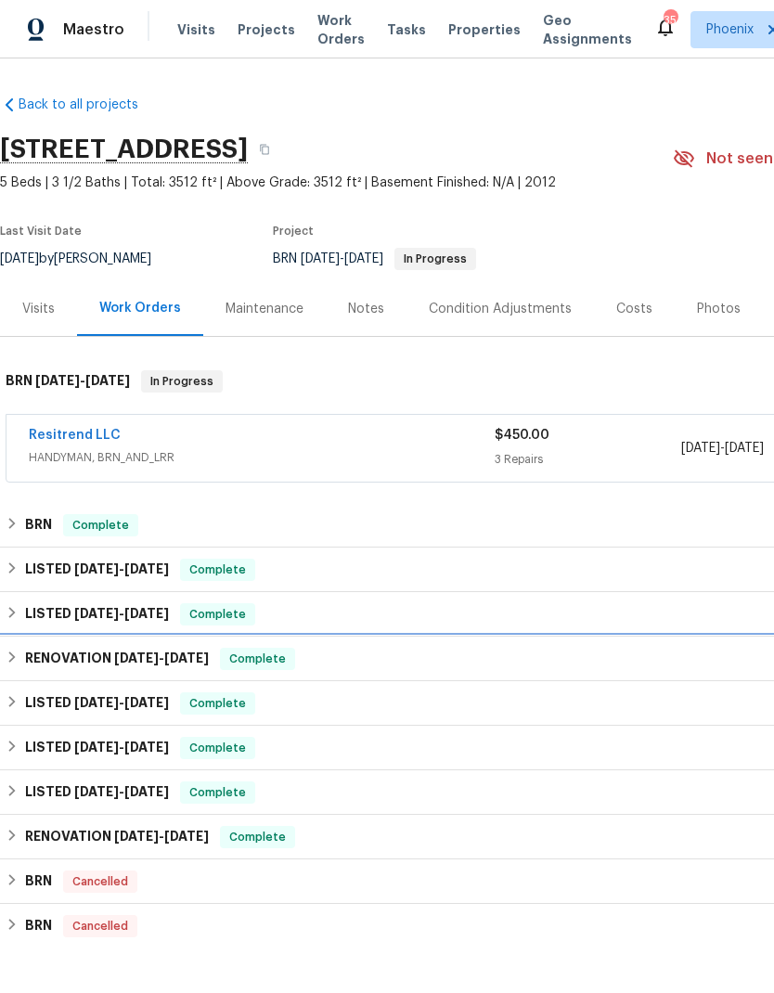
click at [176, 663] on span "[DATE]" at bounding box center [186, 658] width 45 height 13
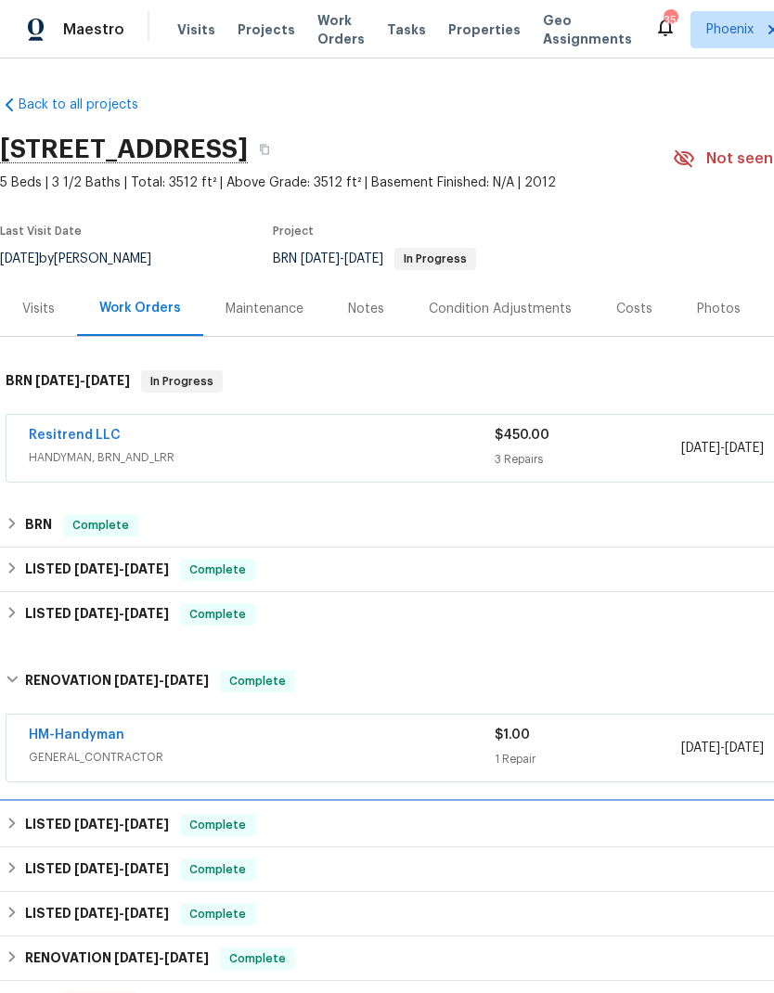
click at [132, 834] on h6 "LISTED [DATE] - [DATE]" at bounding box center [97, 825] width 144 height 22
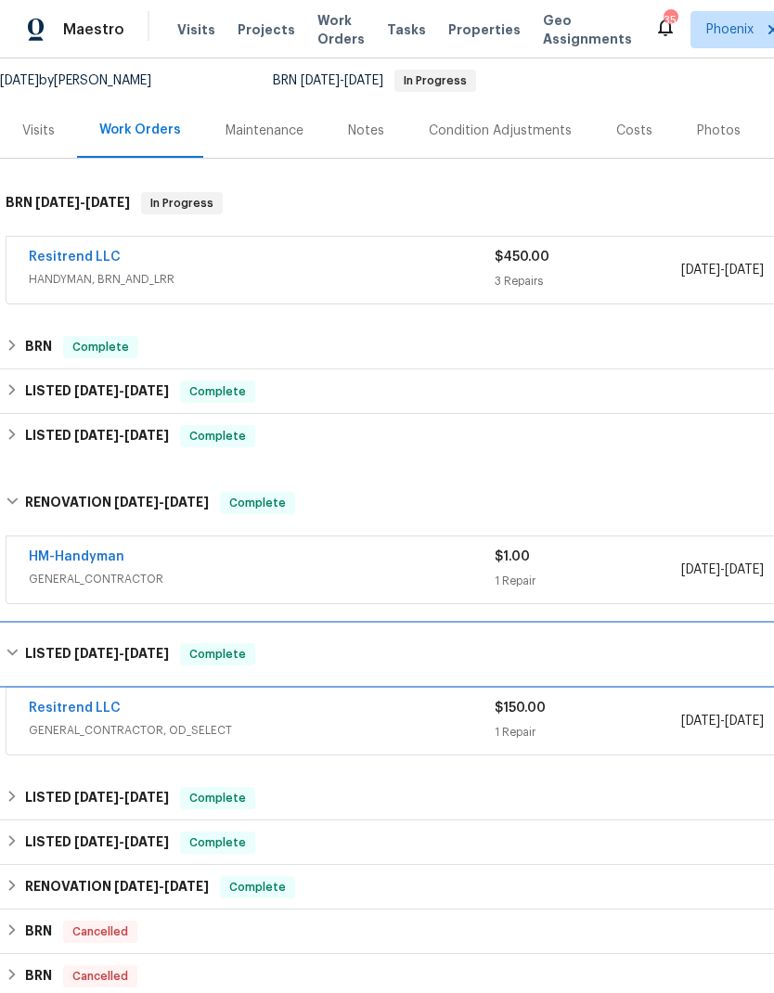
scroll to position [178, 0]
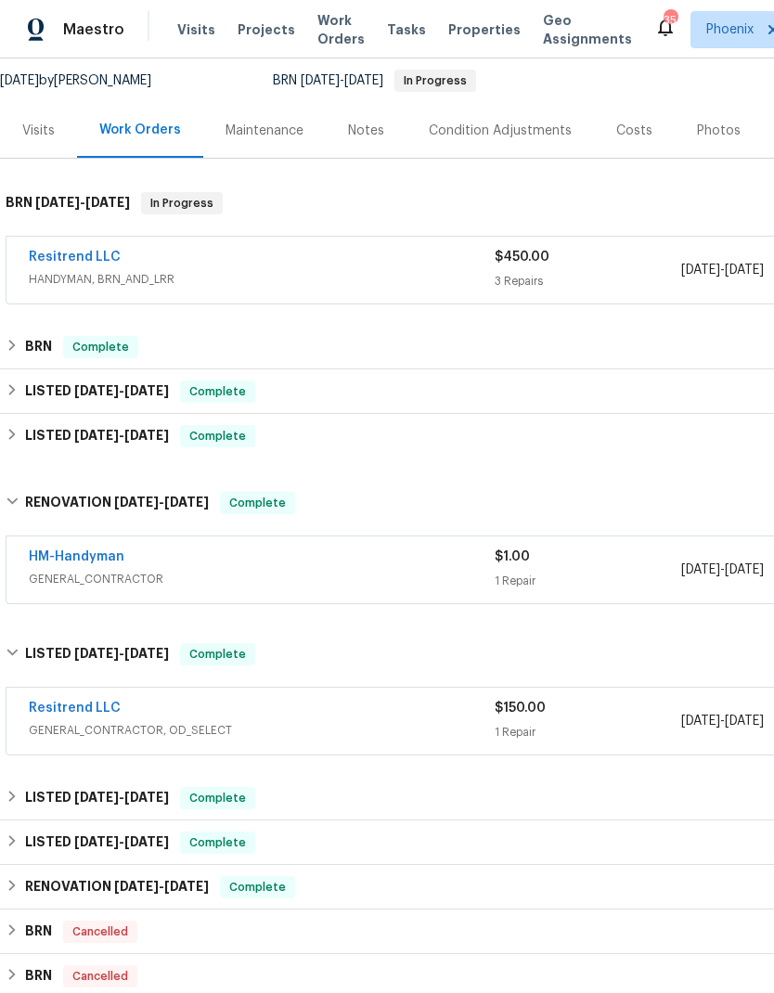
click at [105, 708] on link "Resitrend LLC" at bounding box center [75, 708] width 92 height 13
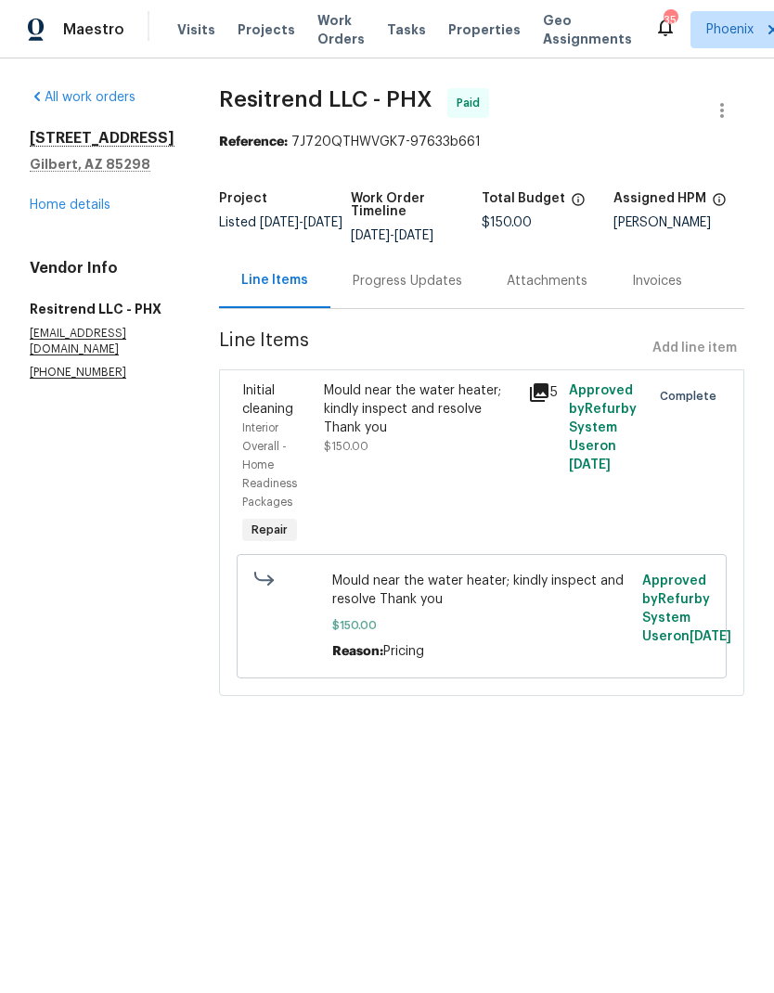
click at [95, 204] on link "Home details" at bounding box center [70, 205] width 81 height 13
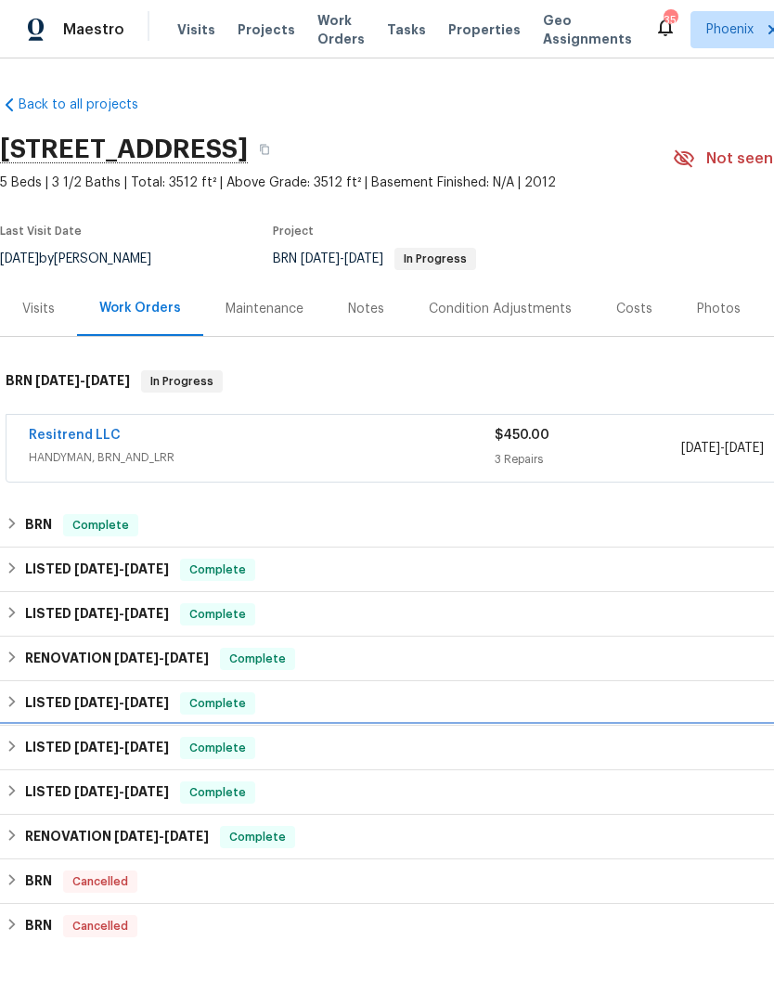
click at [169, 753] on span "10/30/24" at bounding box center [146, 747] width 45 height 13
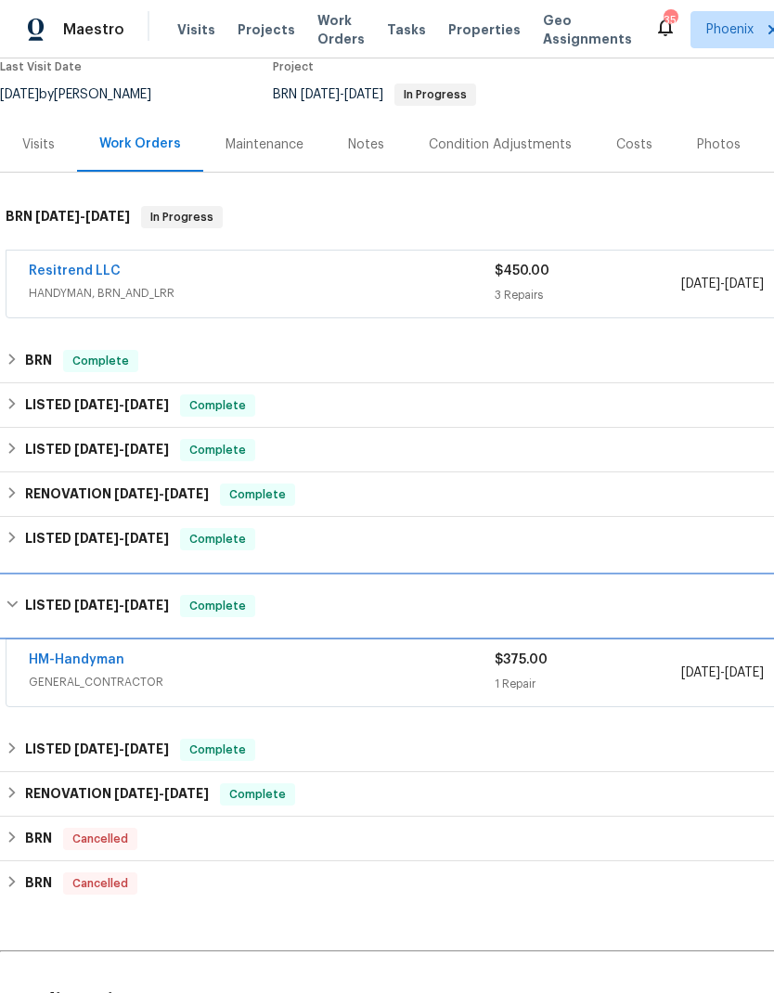
scroll to position [165, 4]
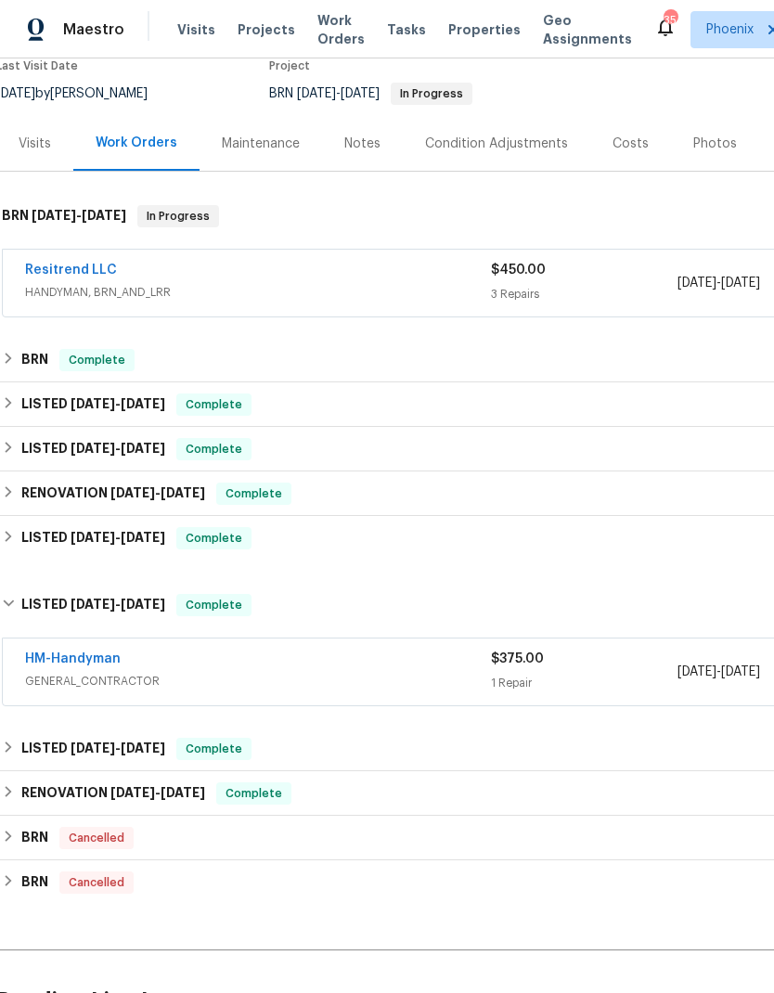
click at [112, 653] on link "HM-Handyman" at bounding box center [73, 659] width 96 height 13
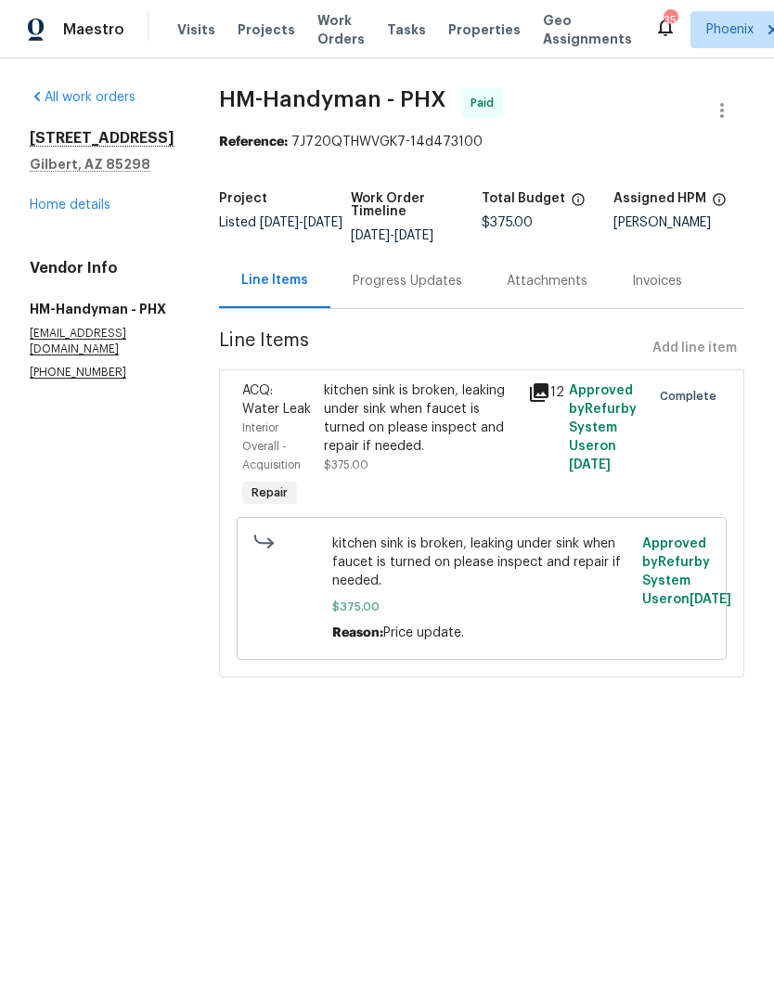
click at [118, 95] on link "All work orders" at bounding box center [83, 97] width 106 height 13
click at [101, 210] on link "Home details" at bounding box center [70, 205] width 81 height 13
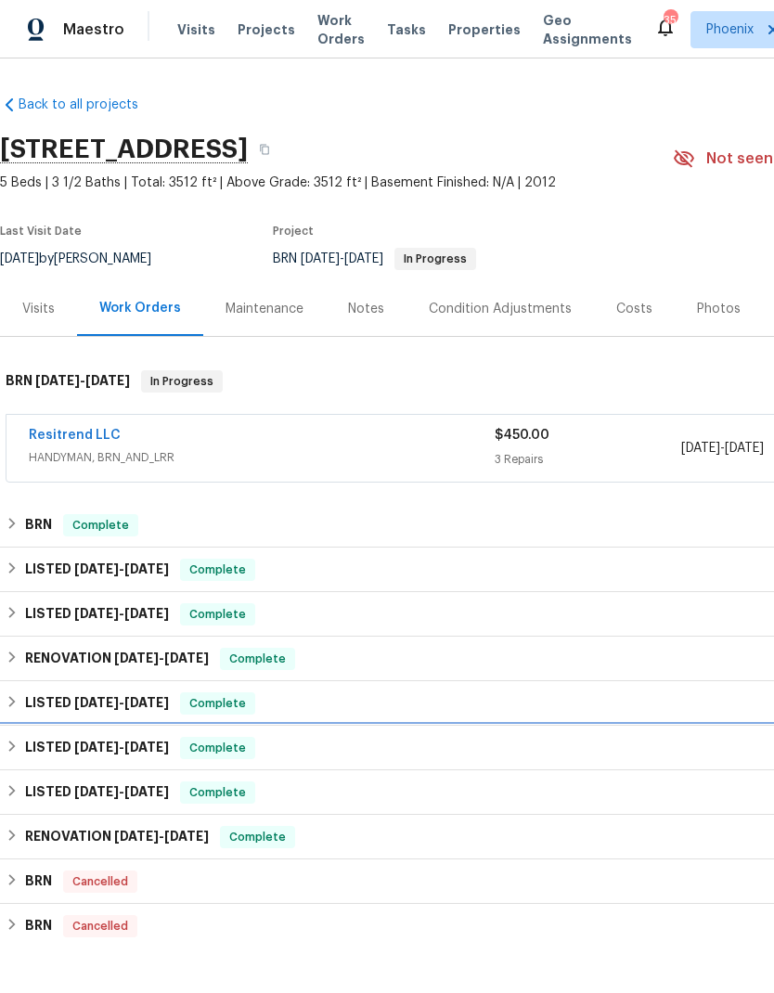
click at [158, 747] on span "10/30/24" at bounding box center [146, 747] width 45 height 13
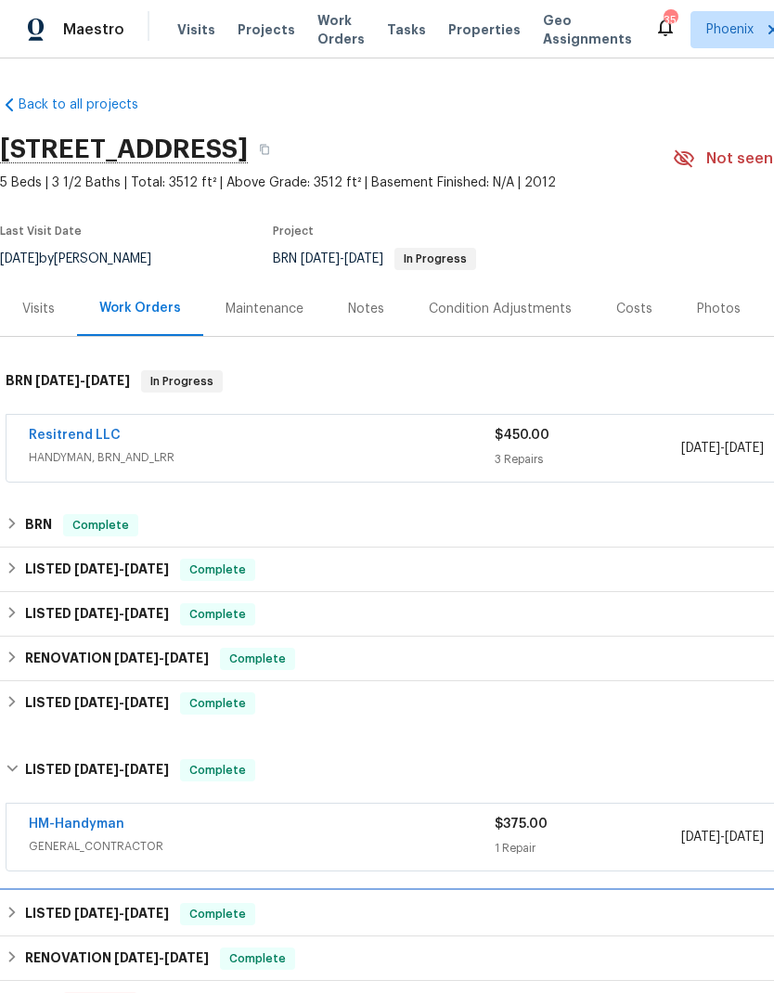
click at [148, 913] on span "10/2/24" at bounding box center [146, 913] width 45 height 13
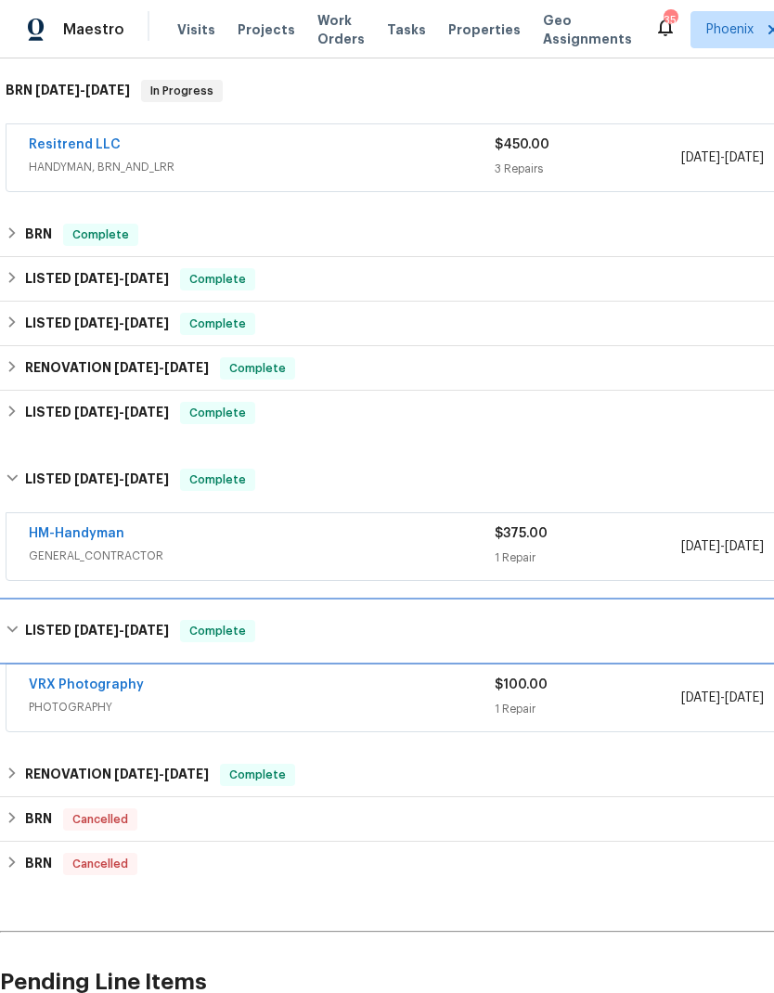
scroll to position [292, 0]
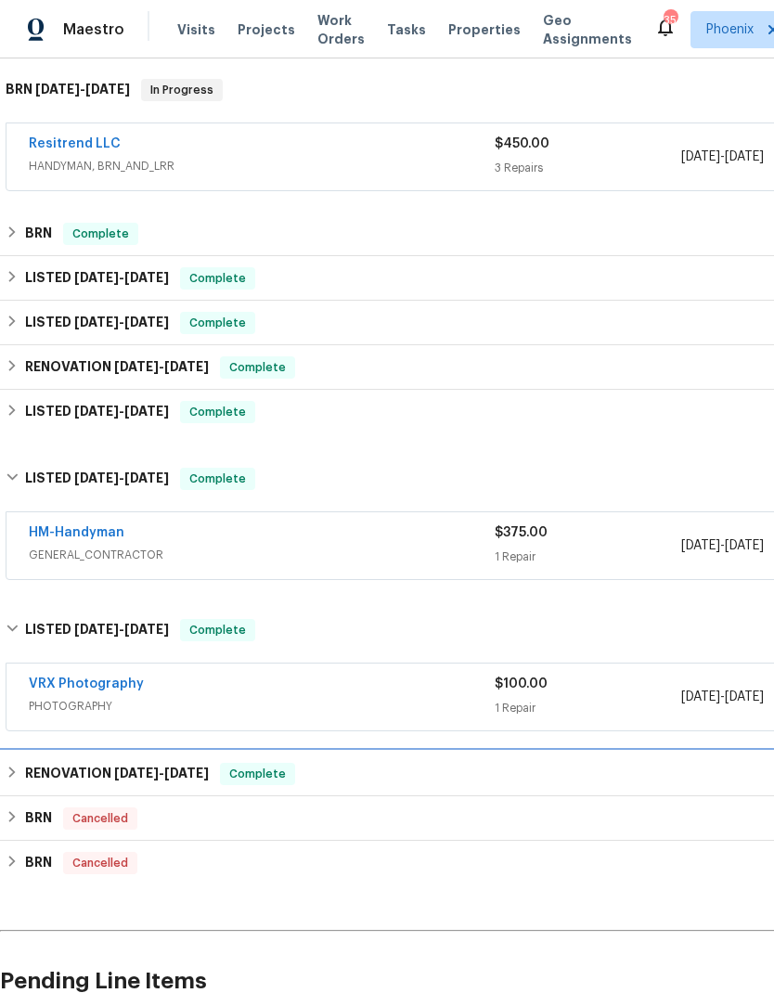
click at [135, 775] on span "9/23/24" at bounding box center [136, 773] width 45 height 13
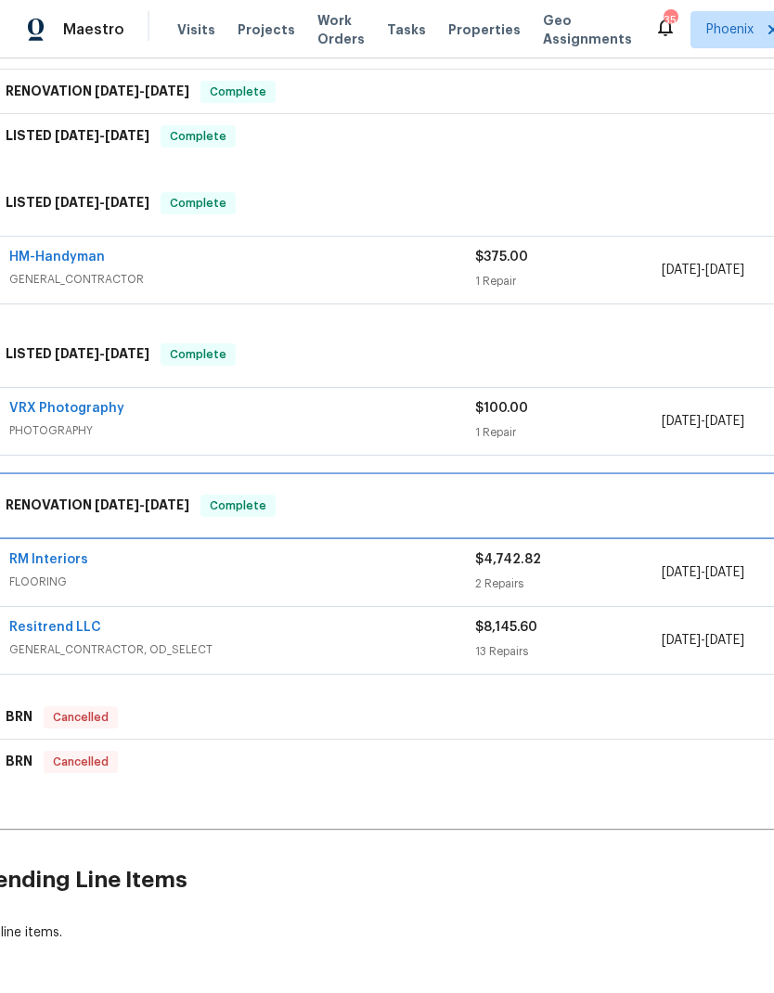
scroll to position [567, 21]
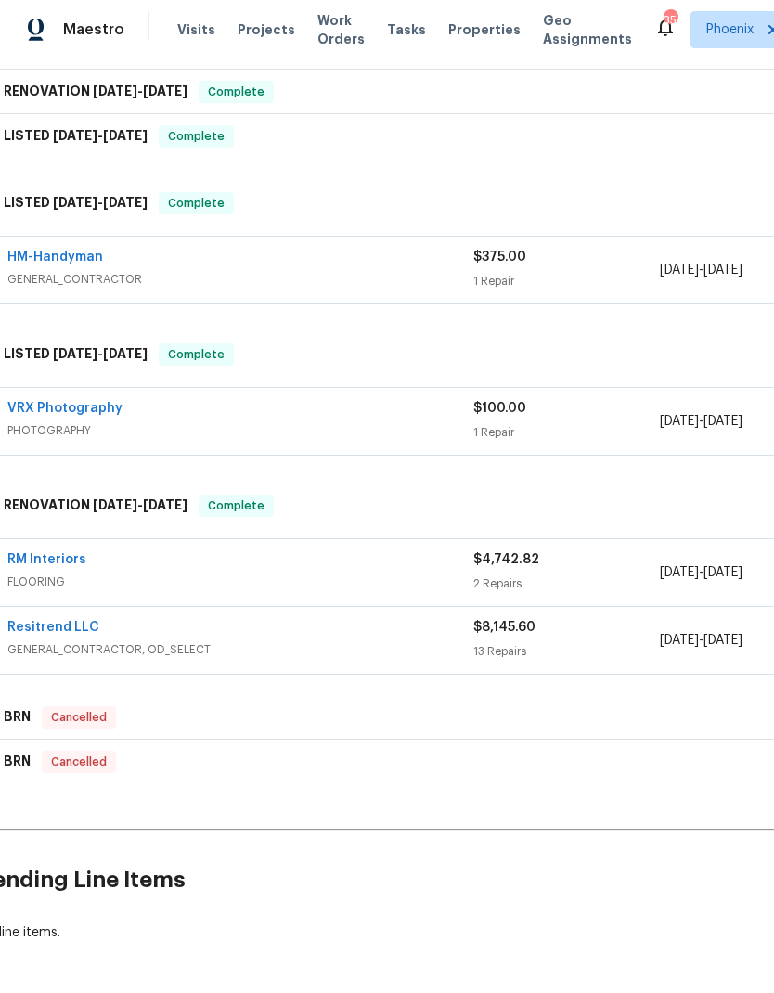
click at [77, 624] on link "Resitrend LLC" at bounding box center [53, 627] width 92 height 13
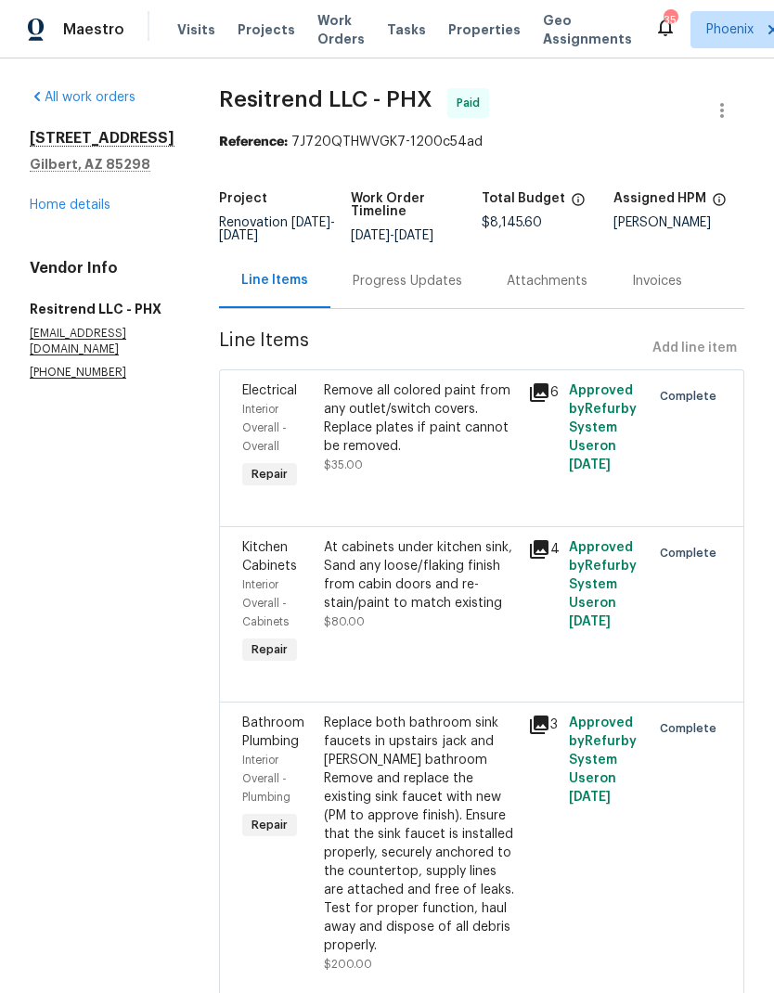
click at [88, 211] on link "Home details" at bounding box center [70, 205] width 81 height 13
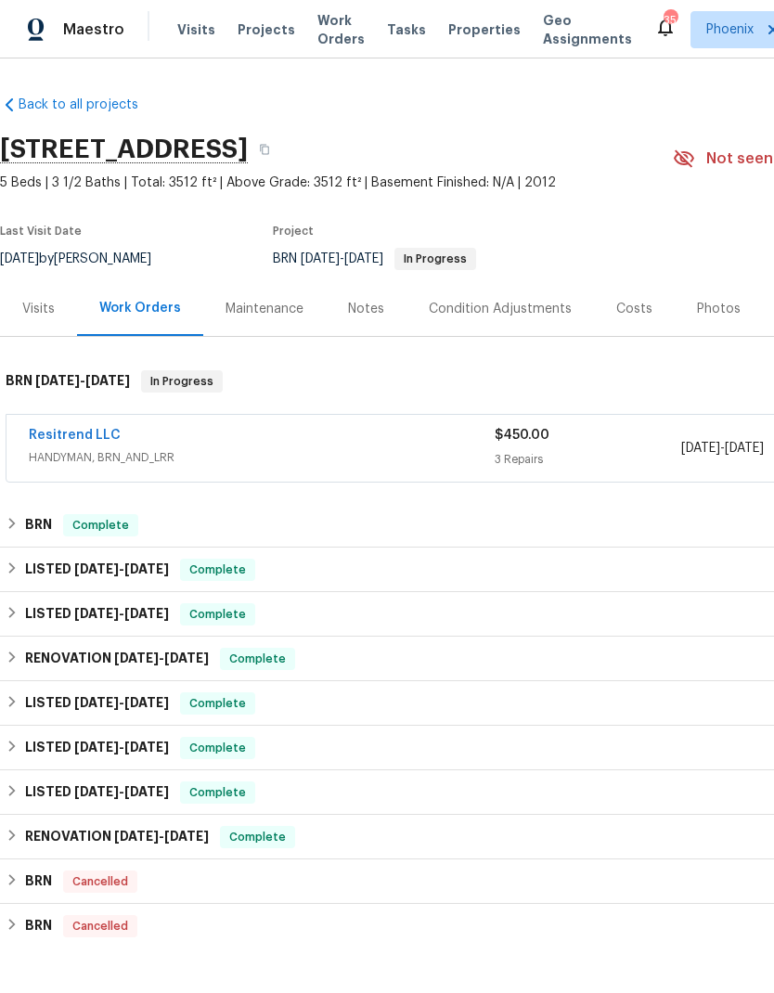
click at [369, 310] on div "Notes" at bounding box center [366, 309] width 36 height 19
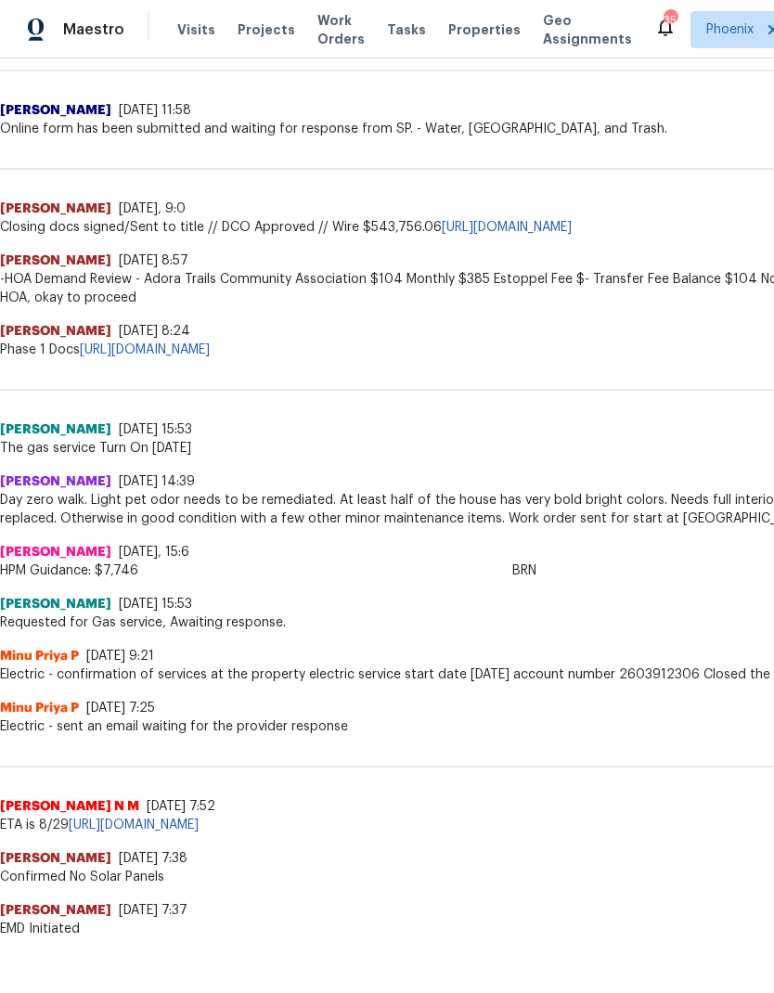
click at [257, 30] on span "Projects" at bounding box center [267, 29] width 58 height 19
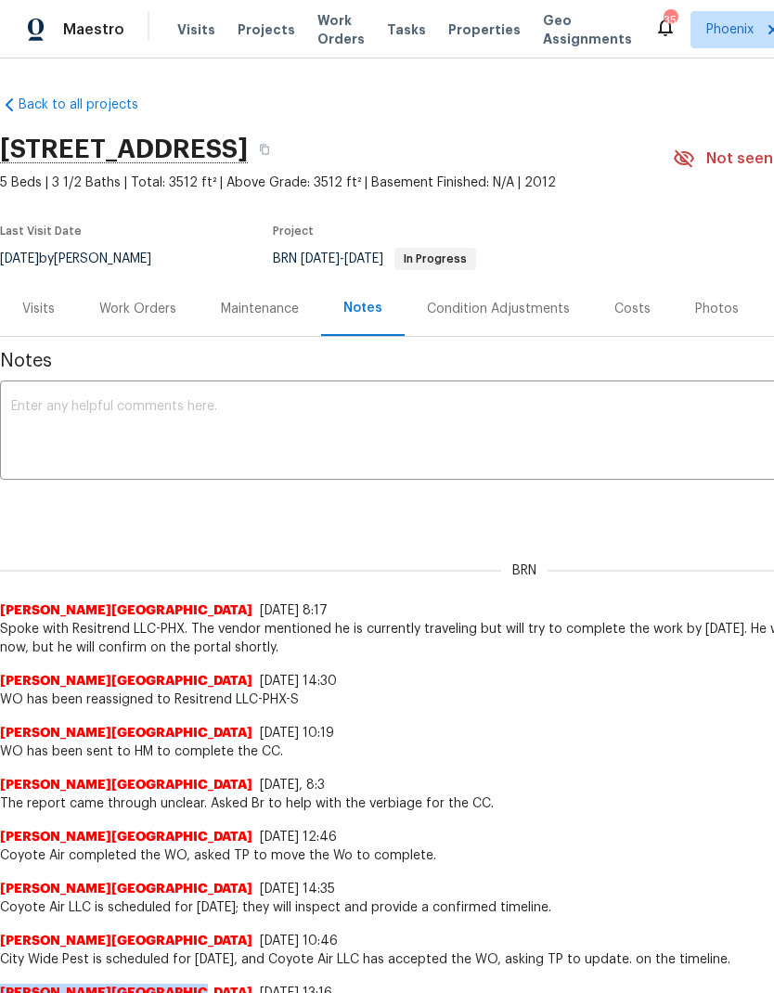
click at [160, 306] on div "Work Orders" at bounding box center [137, 309] width 77 height 19
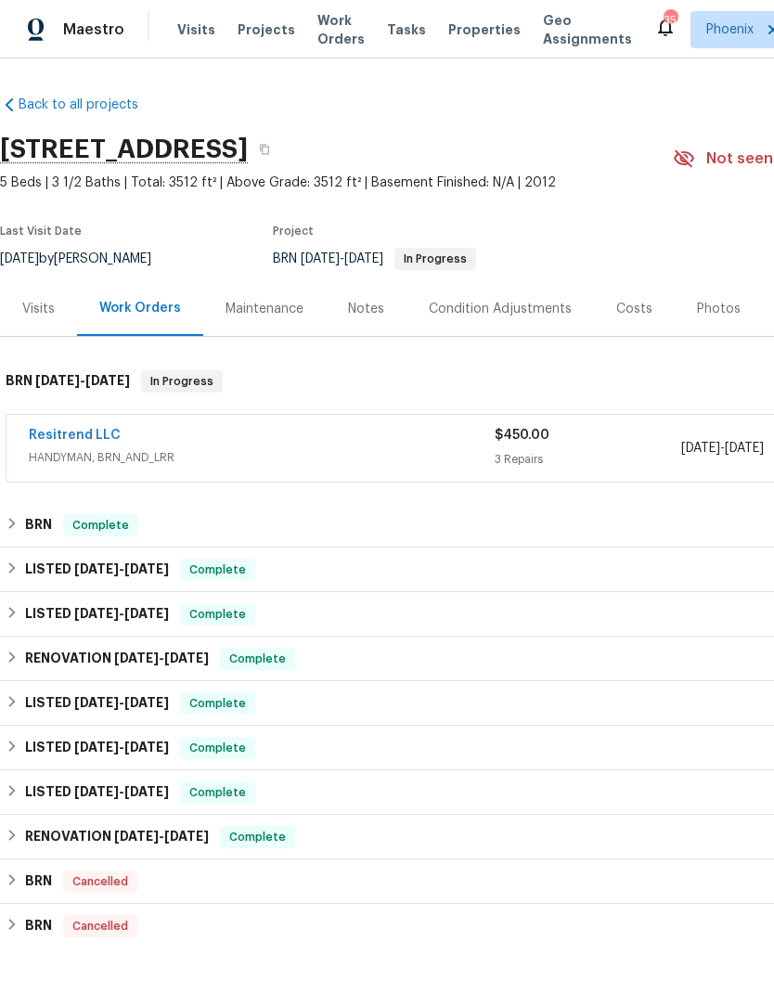
click at [43, 438] on link "Resitrend LLC" at bounding box center [75, 435] width 92 height 13
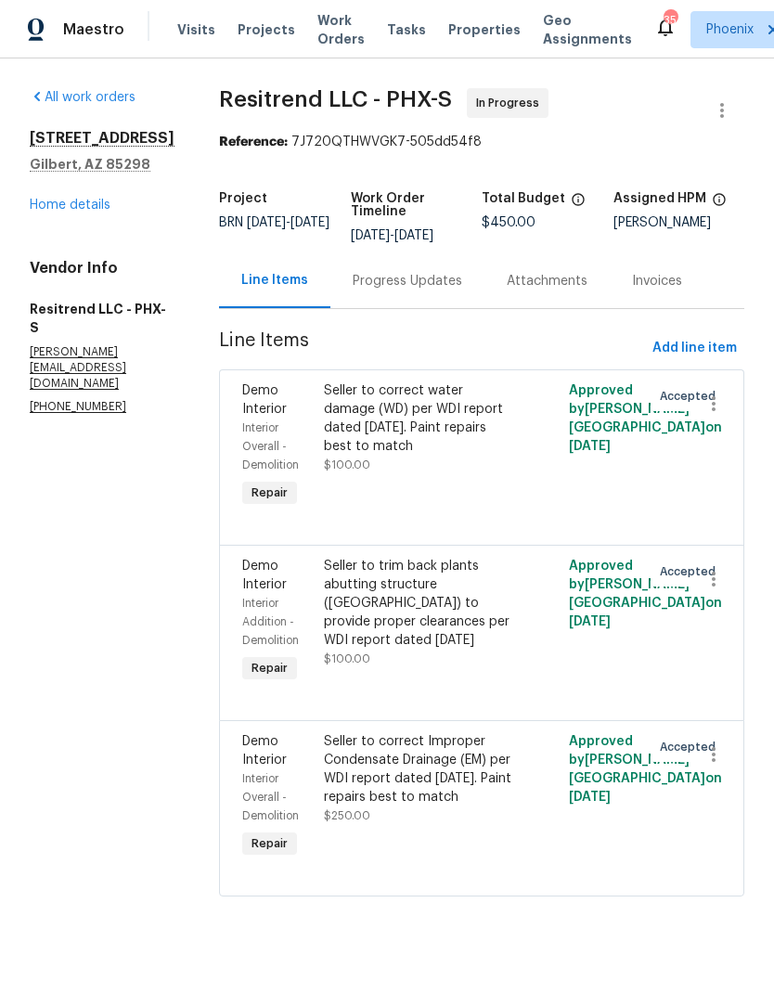
click at [63, 103] on link "All work orders" at bounding box center [83, 97] width 106 height 13
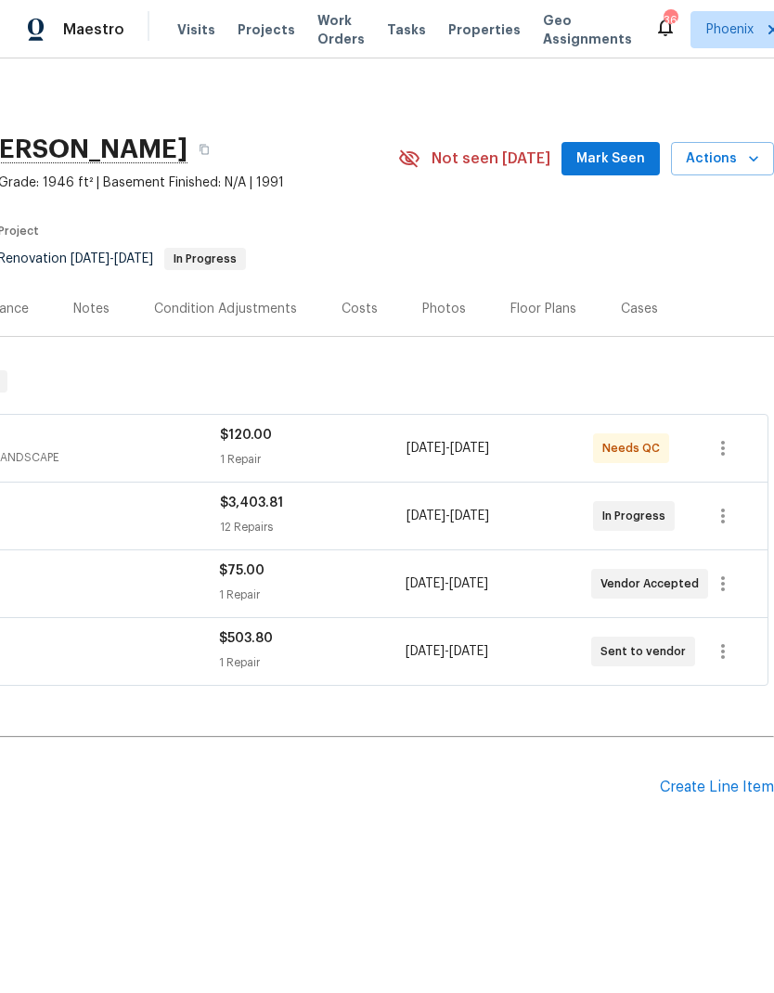
scroll to position [0, 275]
click at [725, 581] on icon "button" at bounding box center [723, 584] width 22 height 22
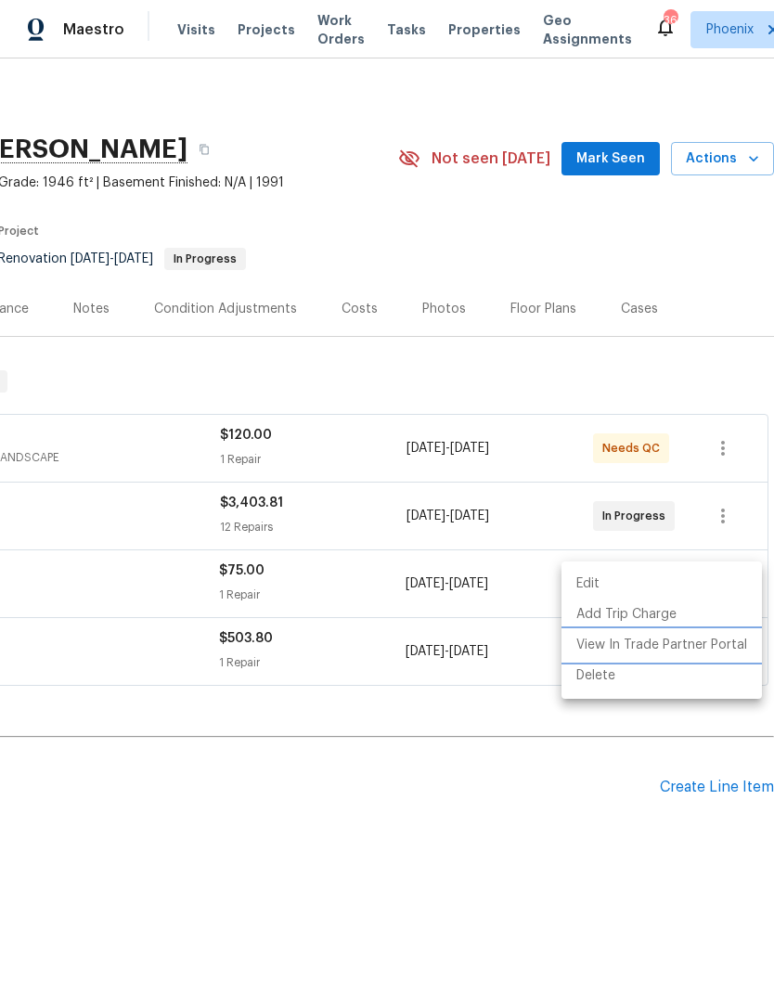
click at [682, 636] on li "View In Trade Partner Portal" at bounding box center [662, 645] width 201 height 31
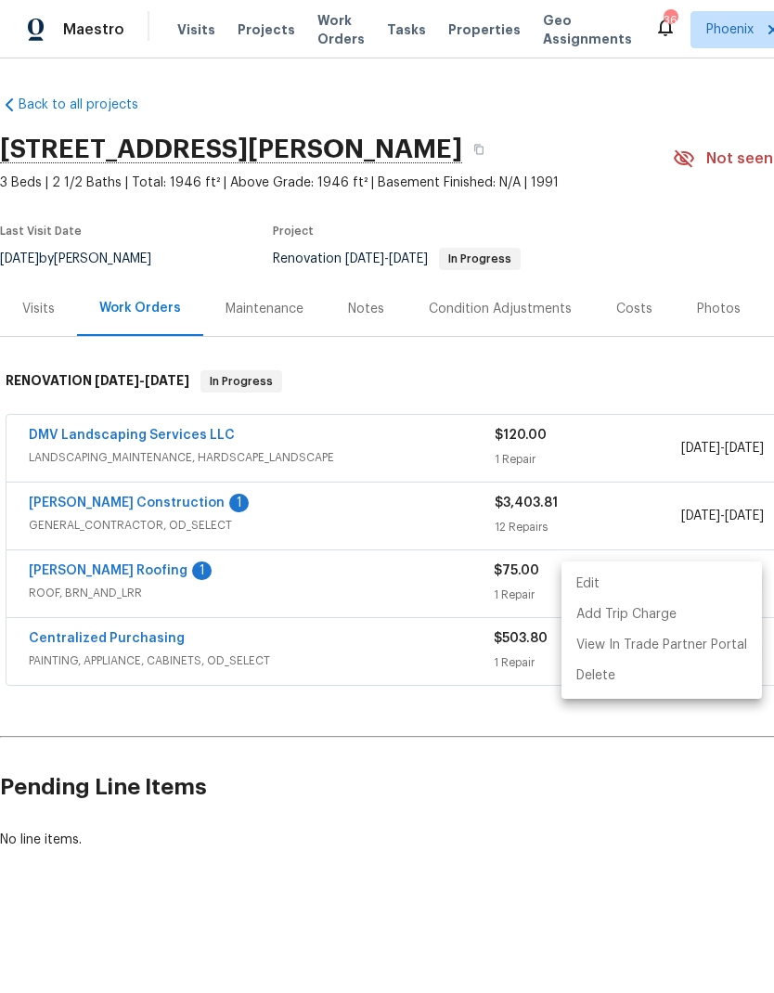
click at [458, 27] on div at bounding box center [387, 496] width 774 height 993
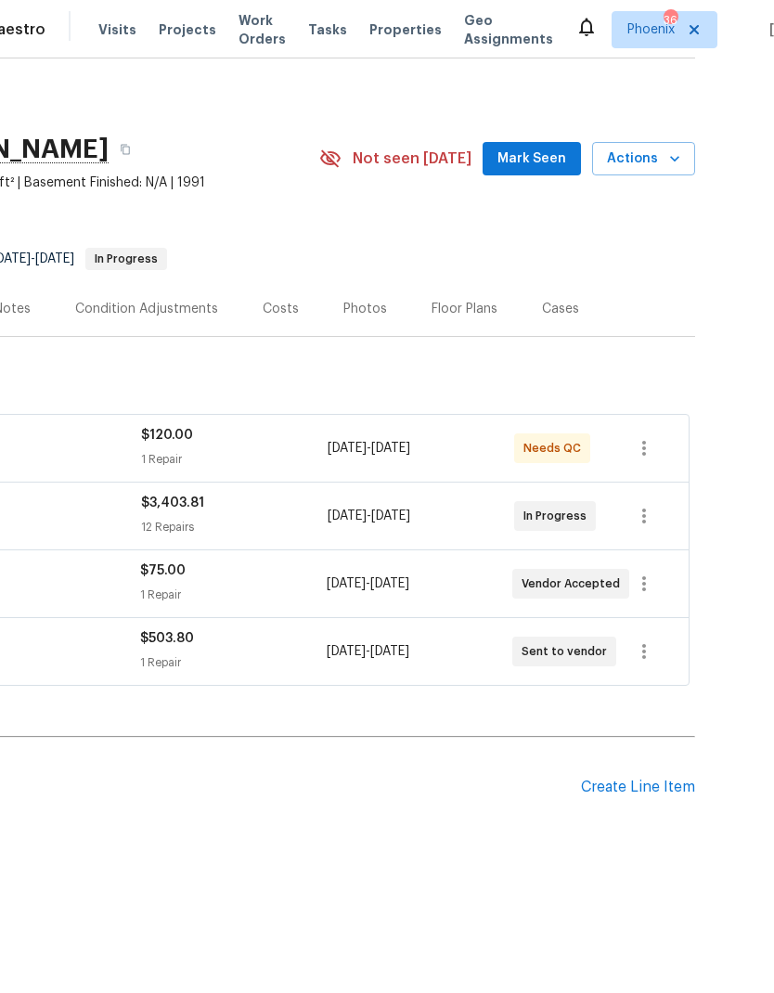
click at [382, 48] on div "Maestro Visits Projects Work Orders Tasks Properties Geo Assignments 36 Phoenix…" at bounding box center [308, 29] width 774 height 58
click at [399, 29] on span "Properties" at bounding box center [405, 29] width 72 height 19
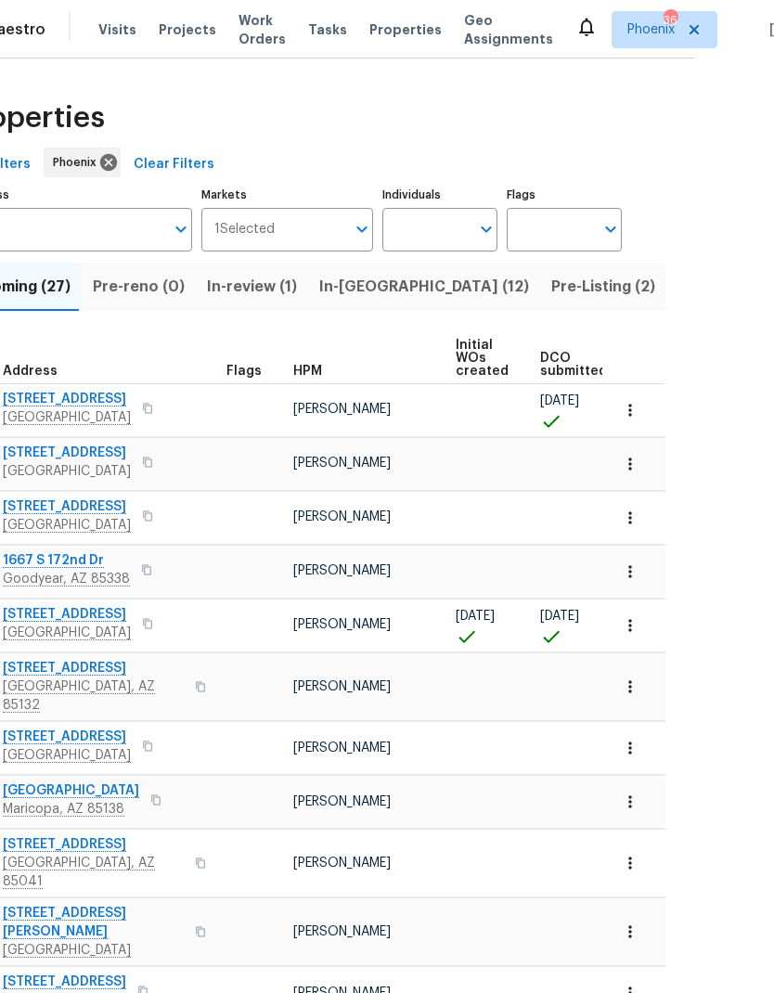
click at [457, 229] on input "Individuals" at bounding box center [425, 230] width 87 height 44
type input "austin"
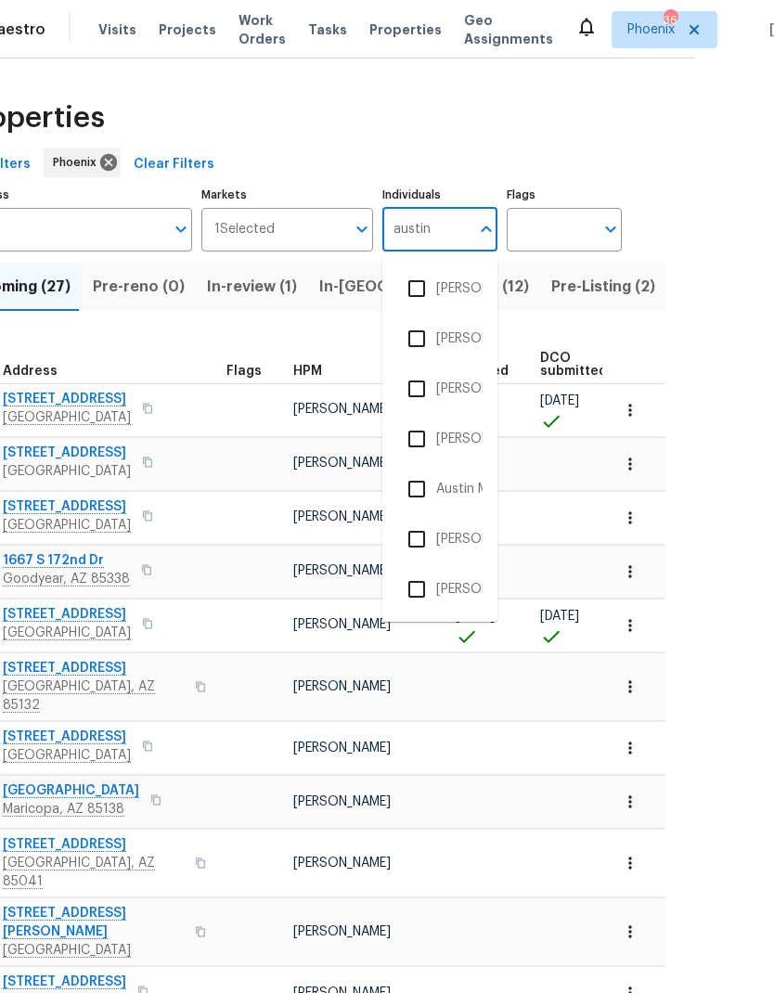
click at [426, 343] on input "checkbox" at bounding box center [416, 338] width 39 height 39
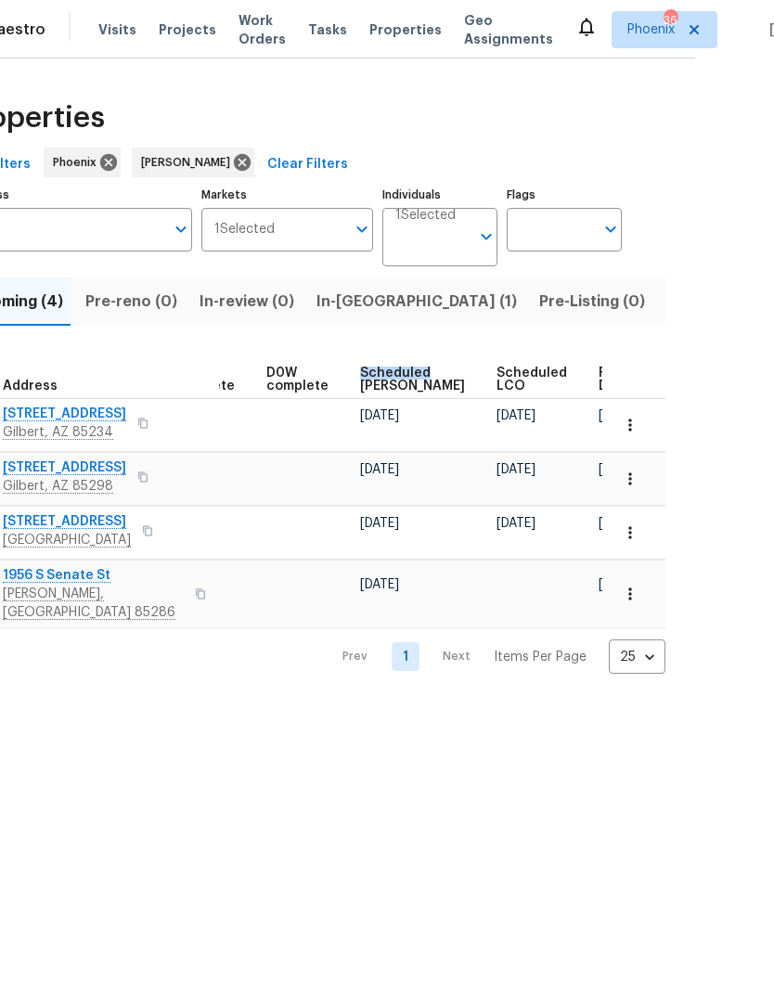
scroll to position [0, 465]
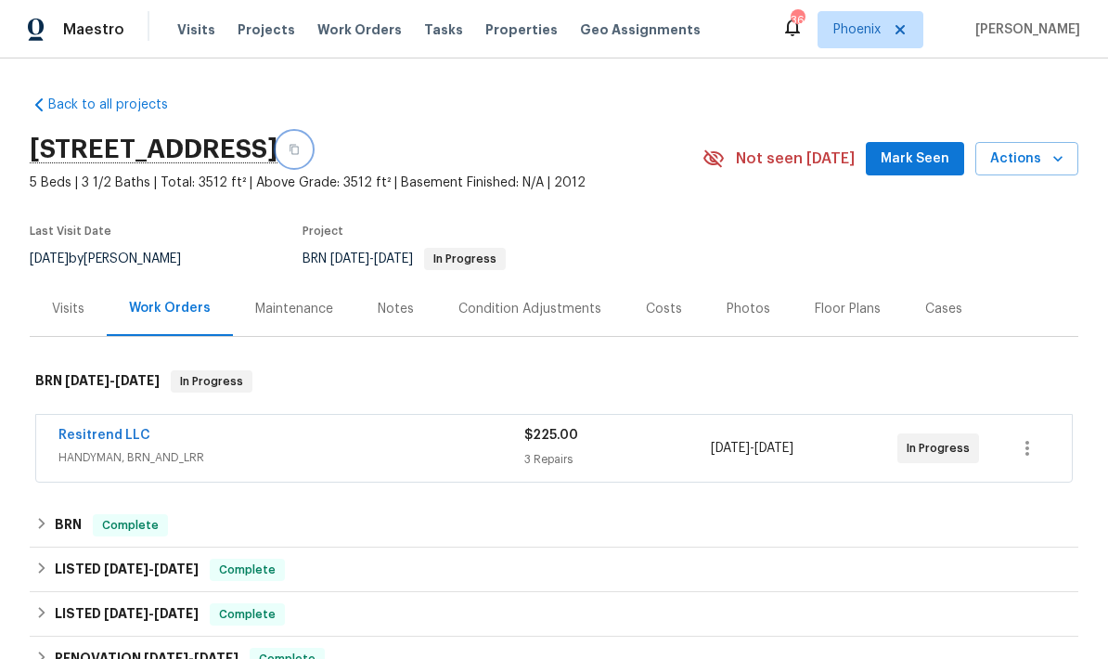
click at [299, 148] on icon "button" at bounding box center [294, 150] width 9 height 10
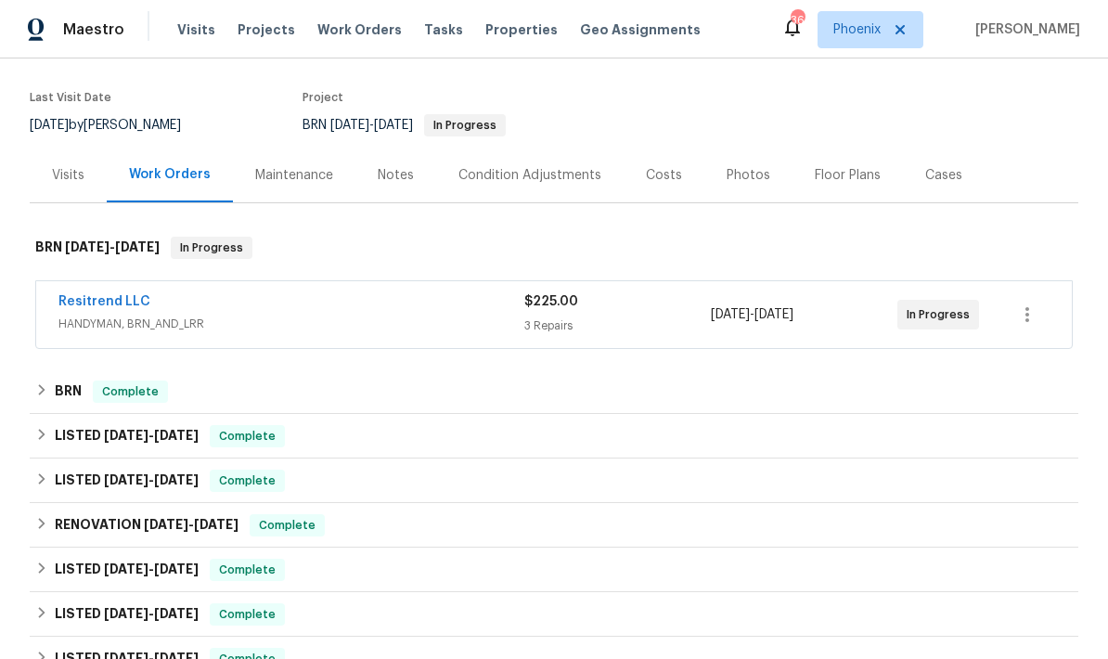
scroll to position [132, 0]
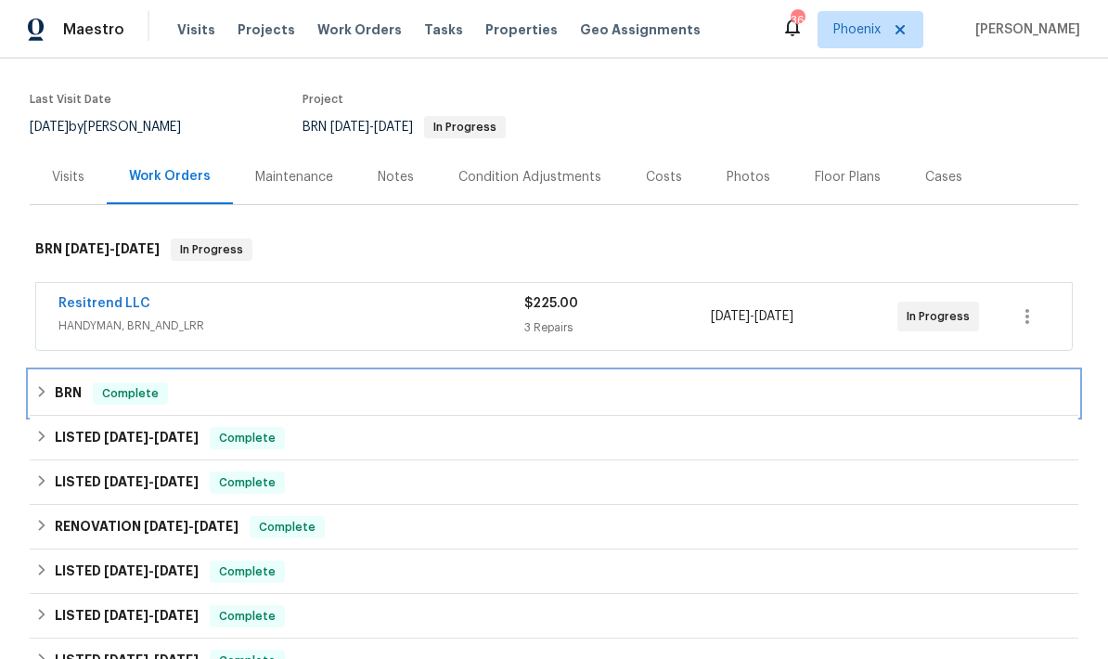
click at [62, 399] on h6 "BRN" at bounding box center [68, 393] width 27 height 22
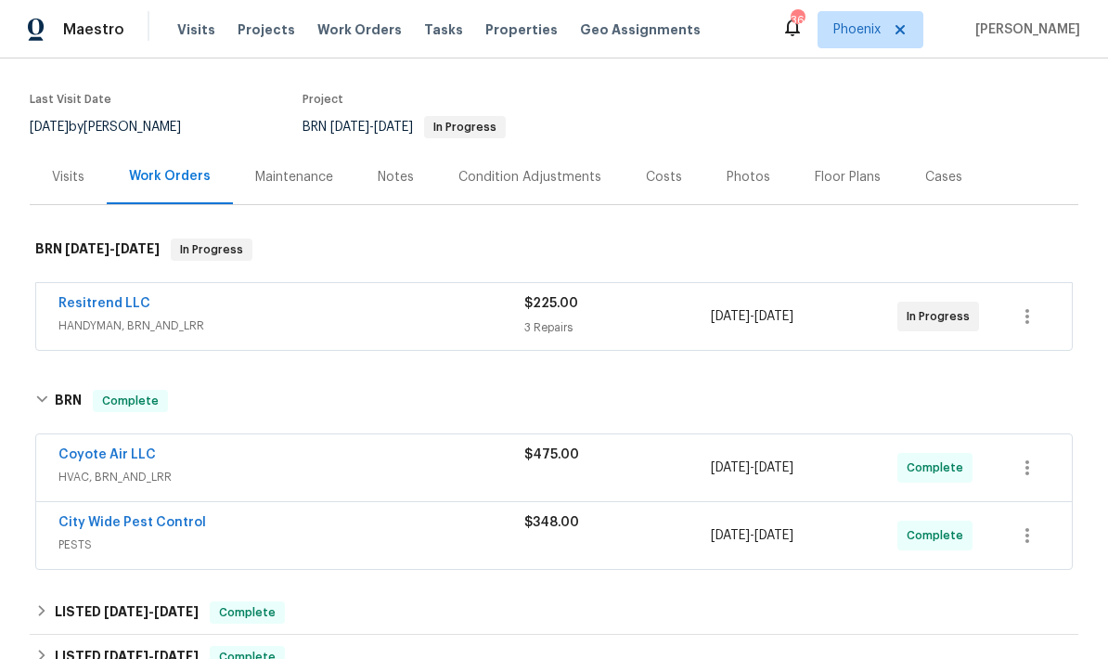
click at [84, 521] on link "City Wide Pest Control" at bounding box center [132, 522] width 148 height 13
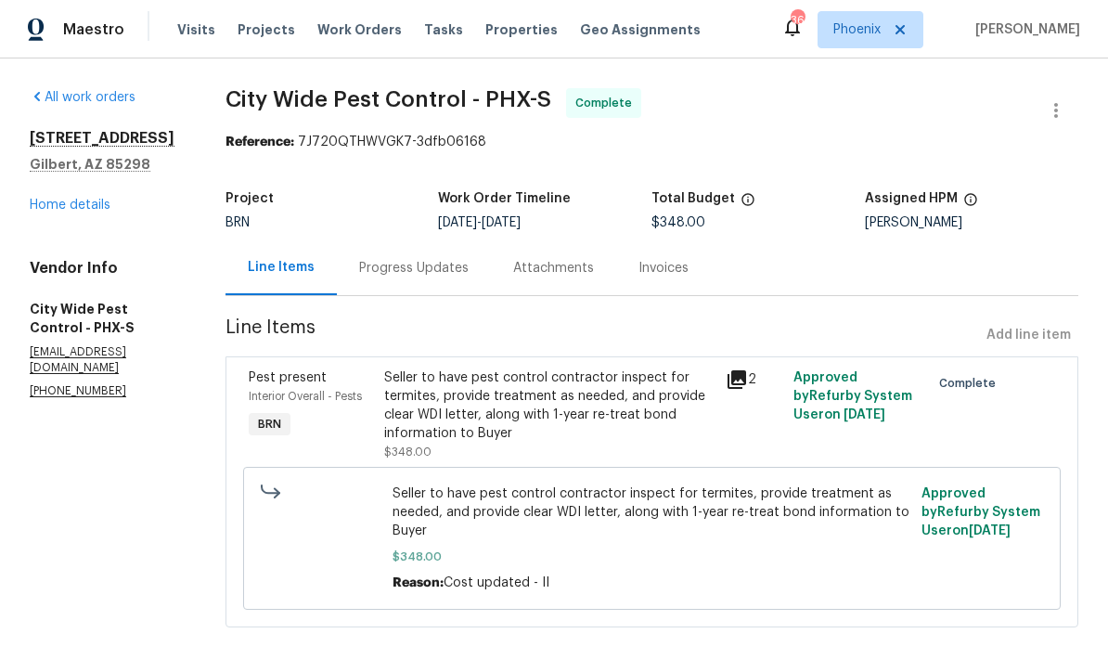
scroll to position [22, 0]
click at [657, 259] on div "Invoices" at bounding box center [664, 268] width 50 height 19
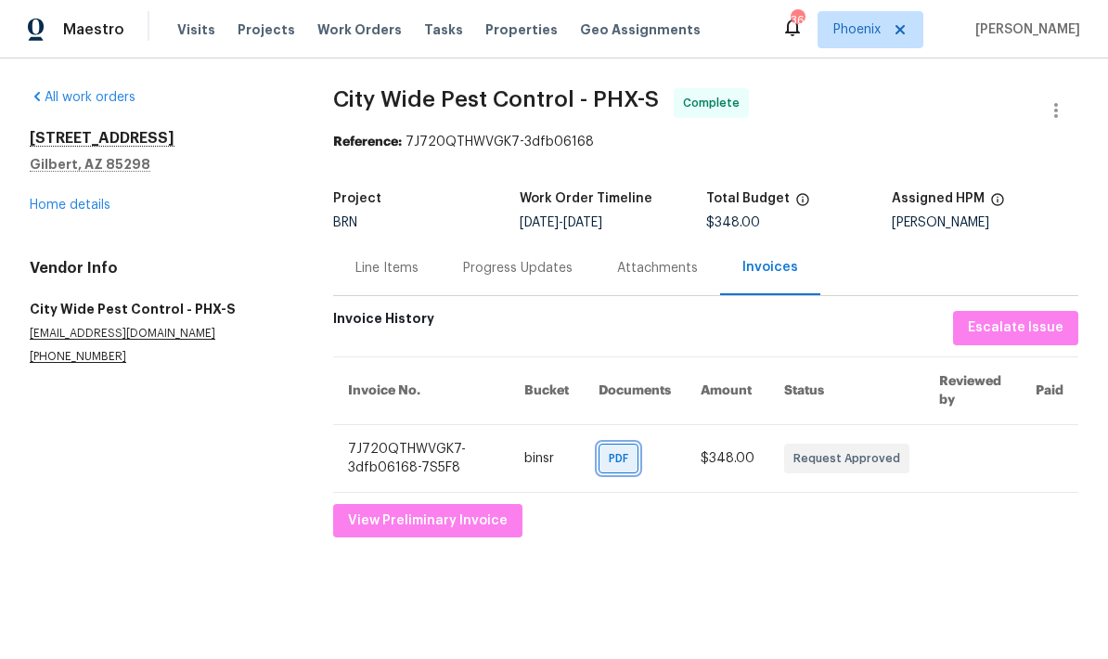
click at [631, 456] on span "PDF" at bounding box center [622, 458] width 27 height 19
